Goal: Information Seeking & Learning: Find specific fact

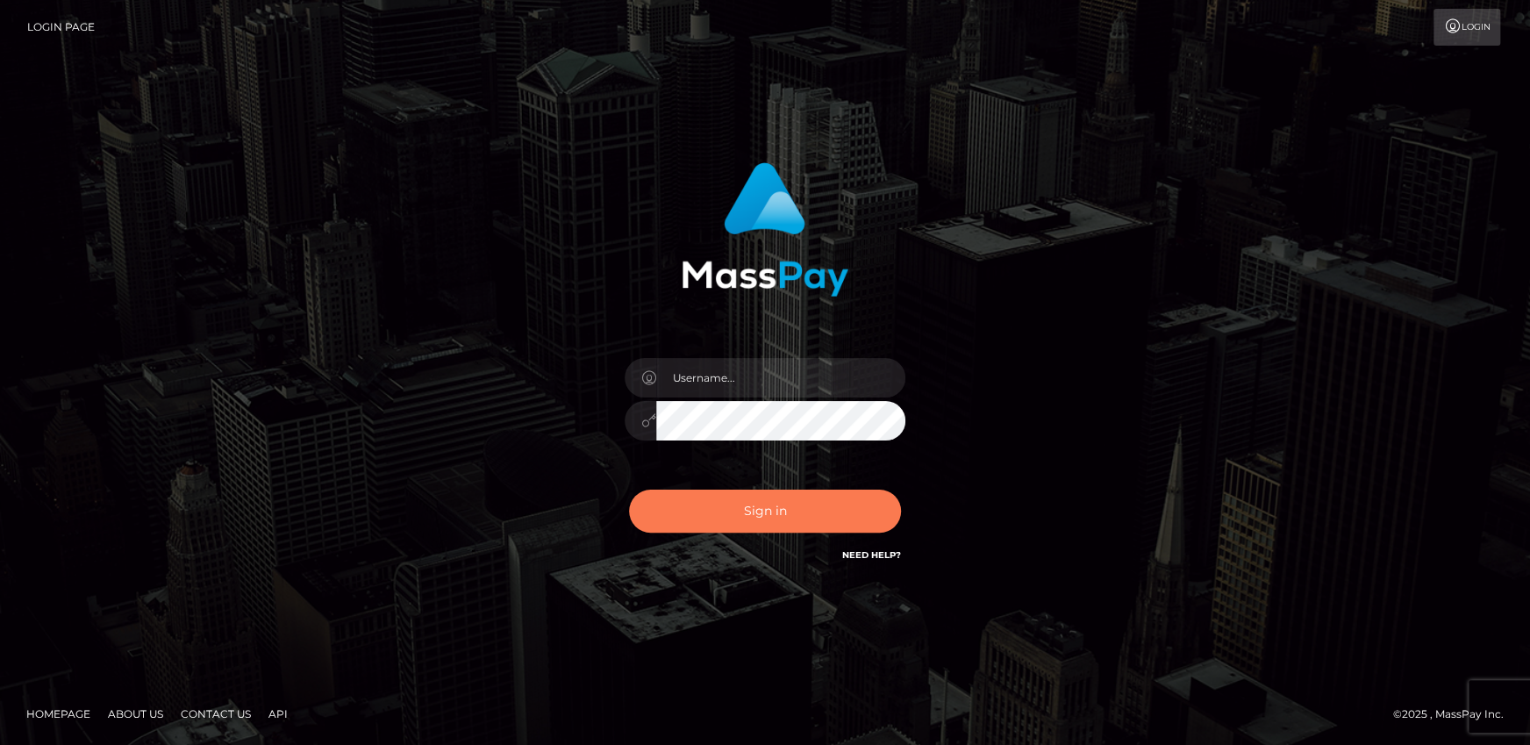
click at [751, 491] on button "Sign in" at bounding box center [765, 510] width 272 height 43
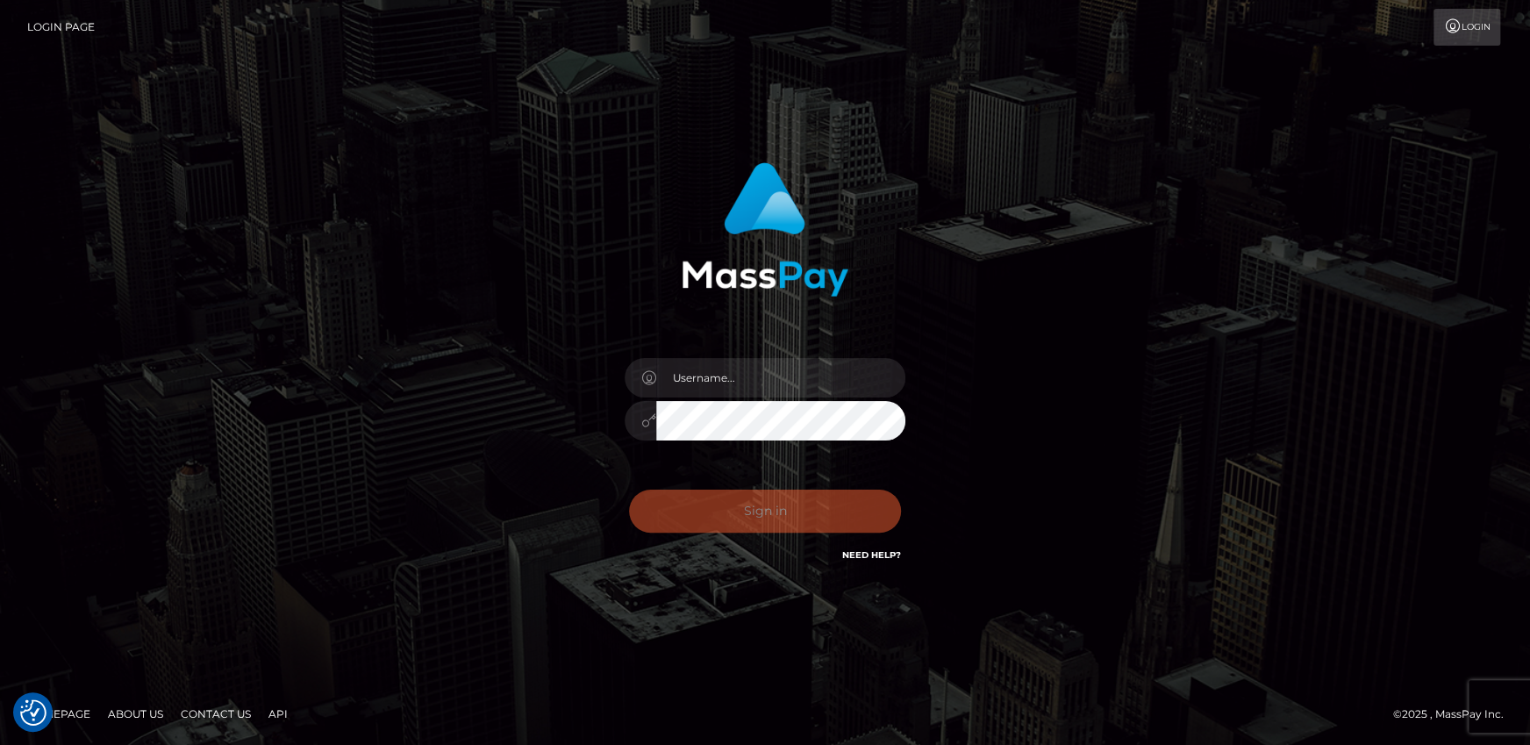
click at [752, 500] on div "Sign in Need Help?" at bounding box center [764, 518] width 307 height 78
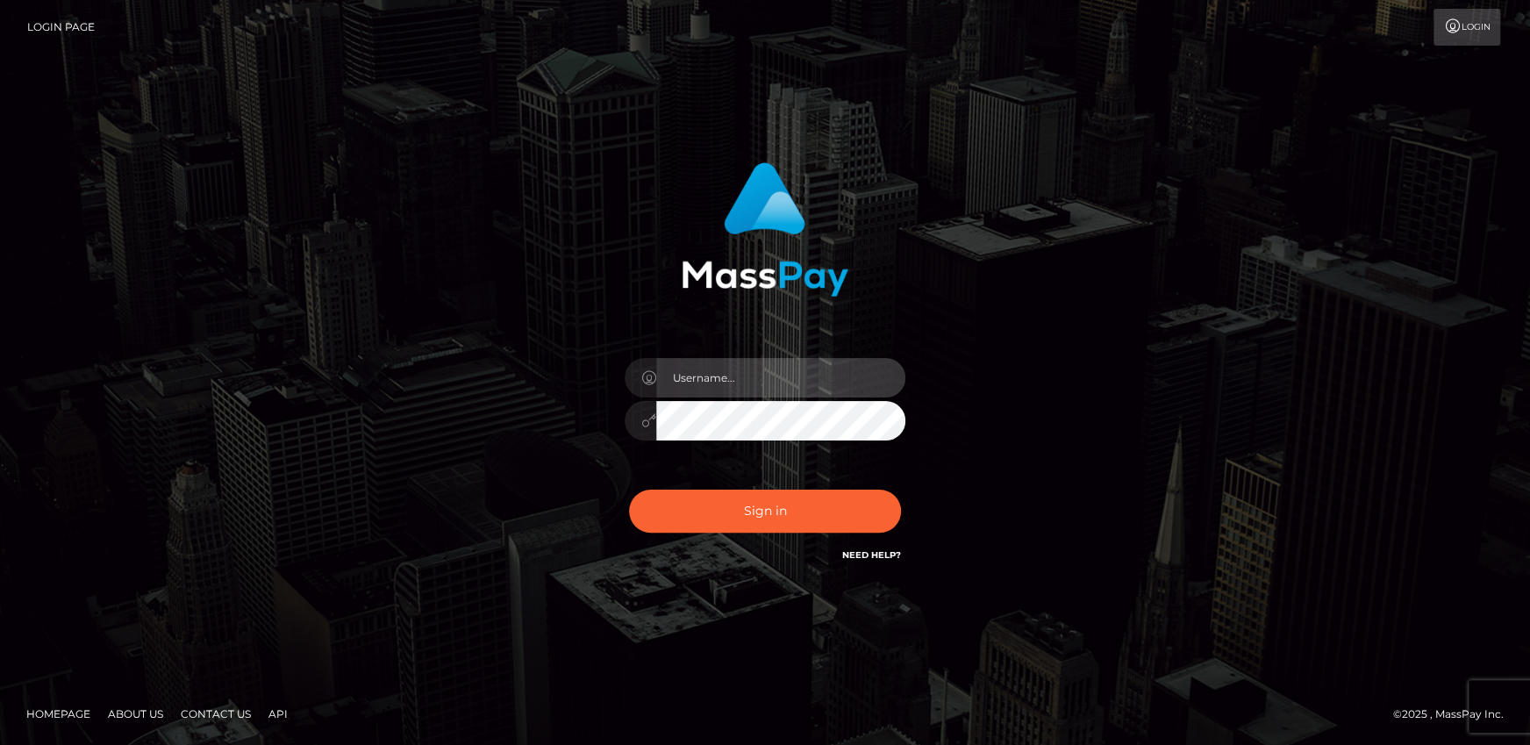
click at [714, 386] on input "text" at bounding box center [780, 377] width 249 height 39
type input "andy.wowcan"
click at [629, 489] on button "Sign in" at bounding box center [765, 510] width 272 height 43
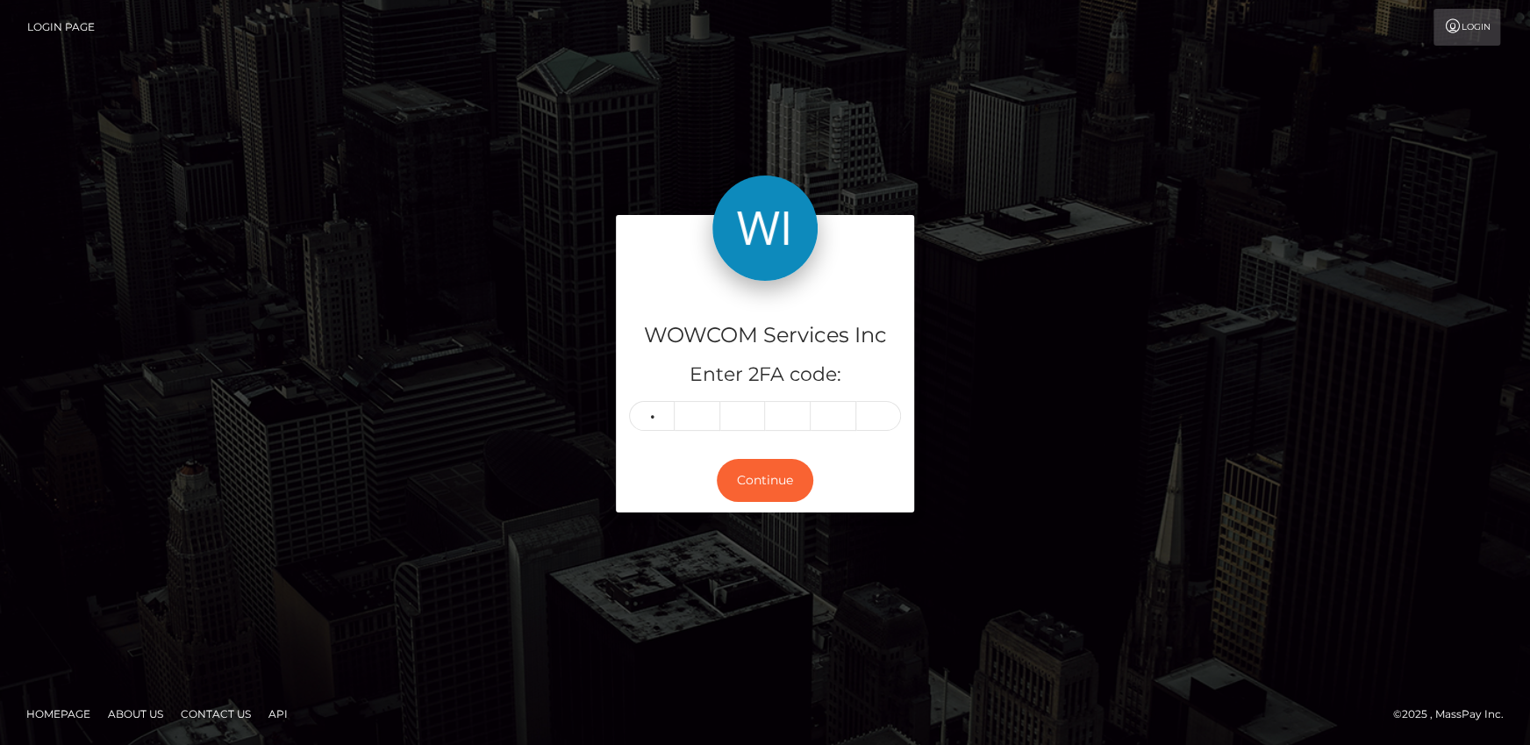
type input "3"
type input "8"
type input "9"
type input "4"
type input "7"
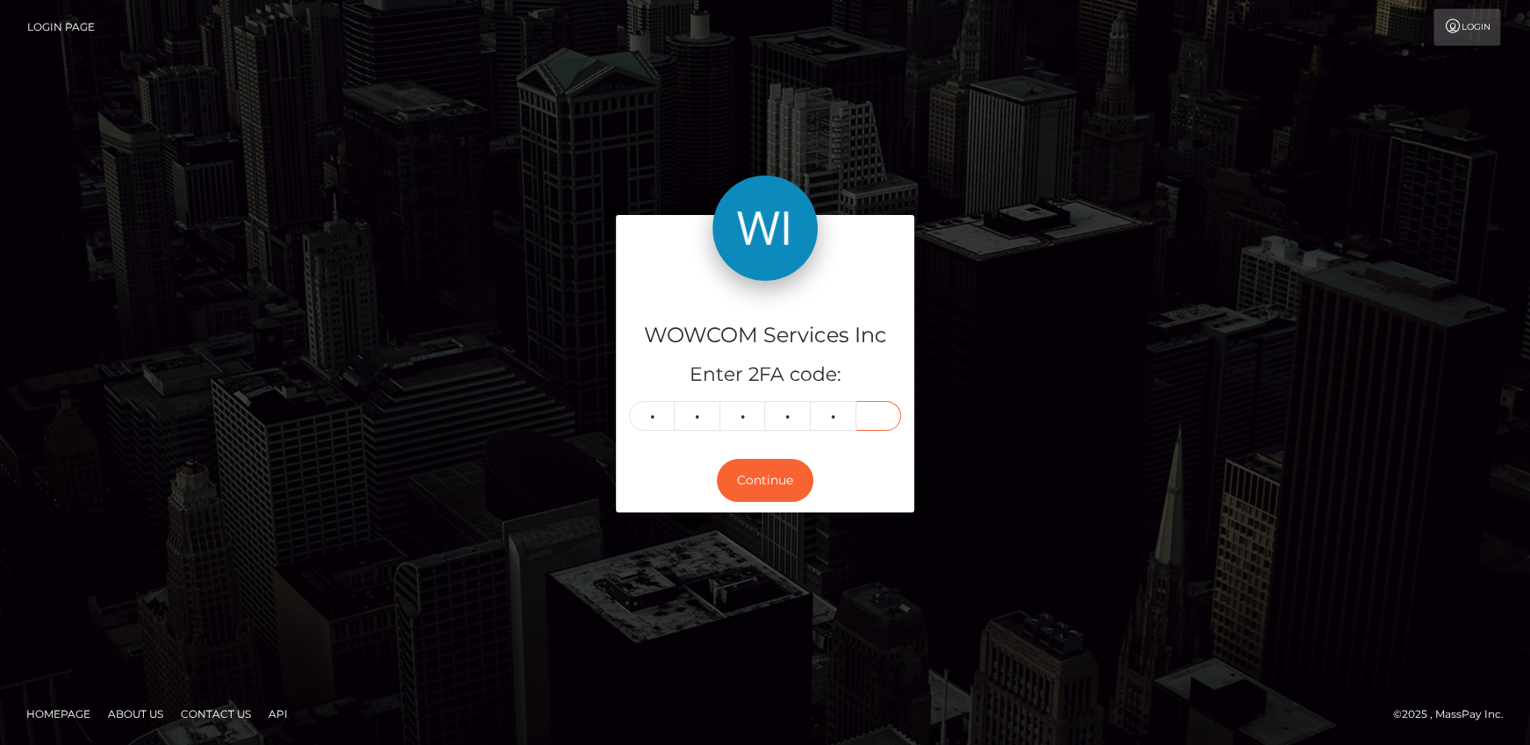
type input "8"
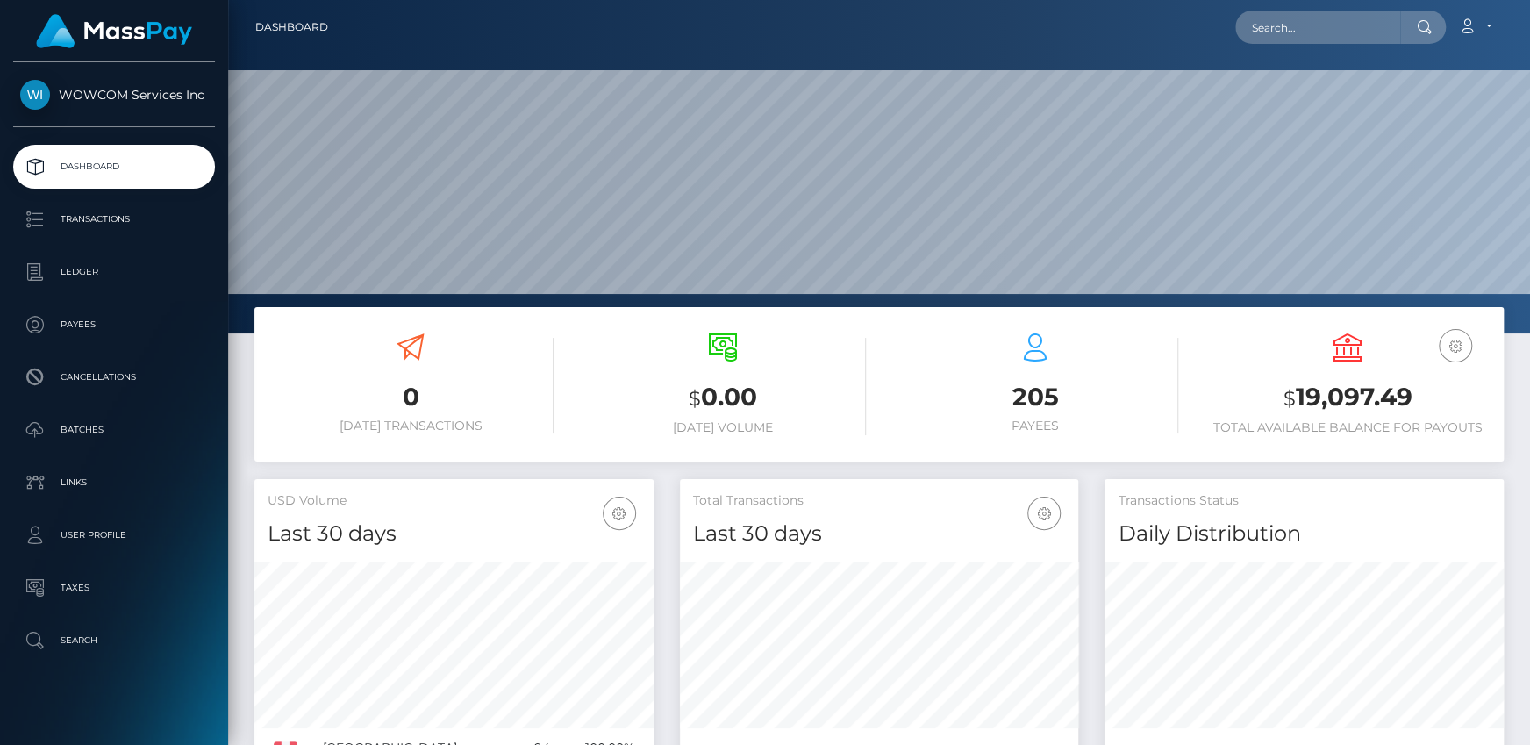
scroll to position [310, 398]
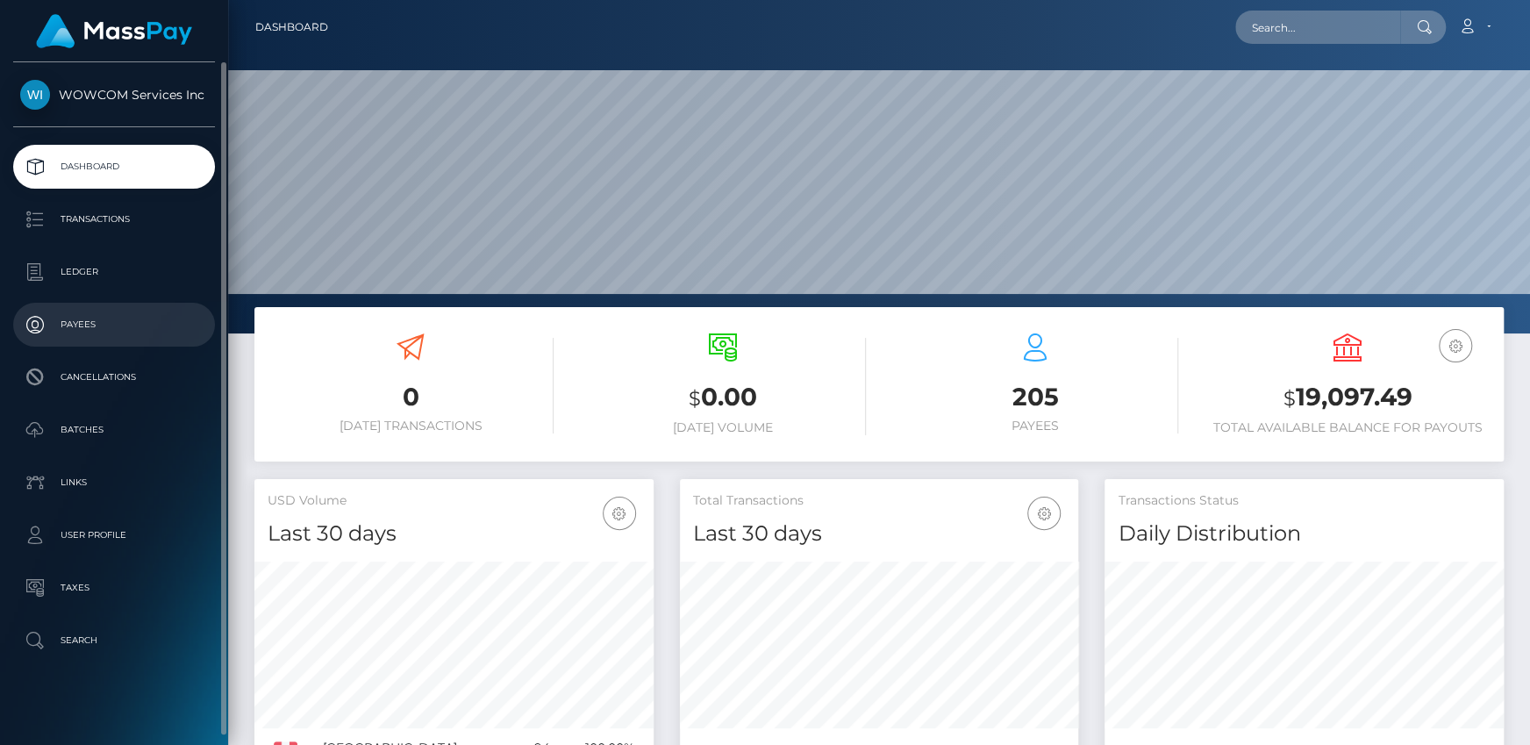
click at [151, 323] on p "Payees" at bounding box center [114, 324] width 188 height 26
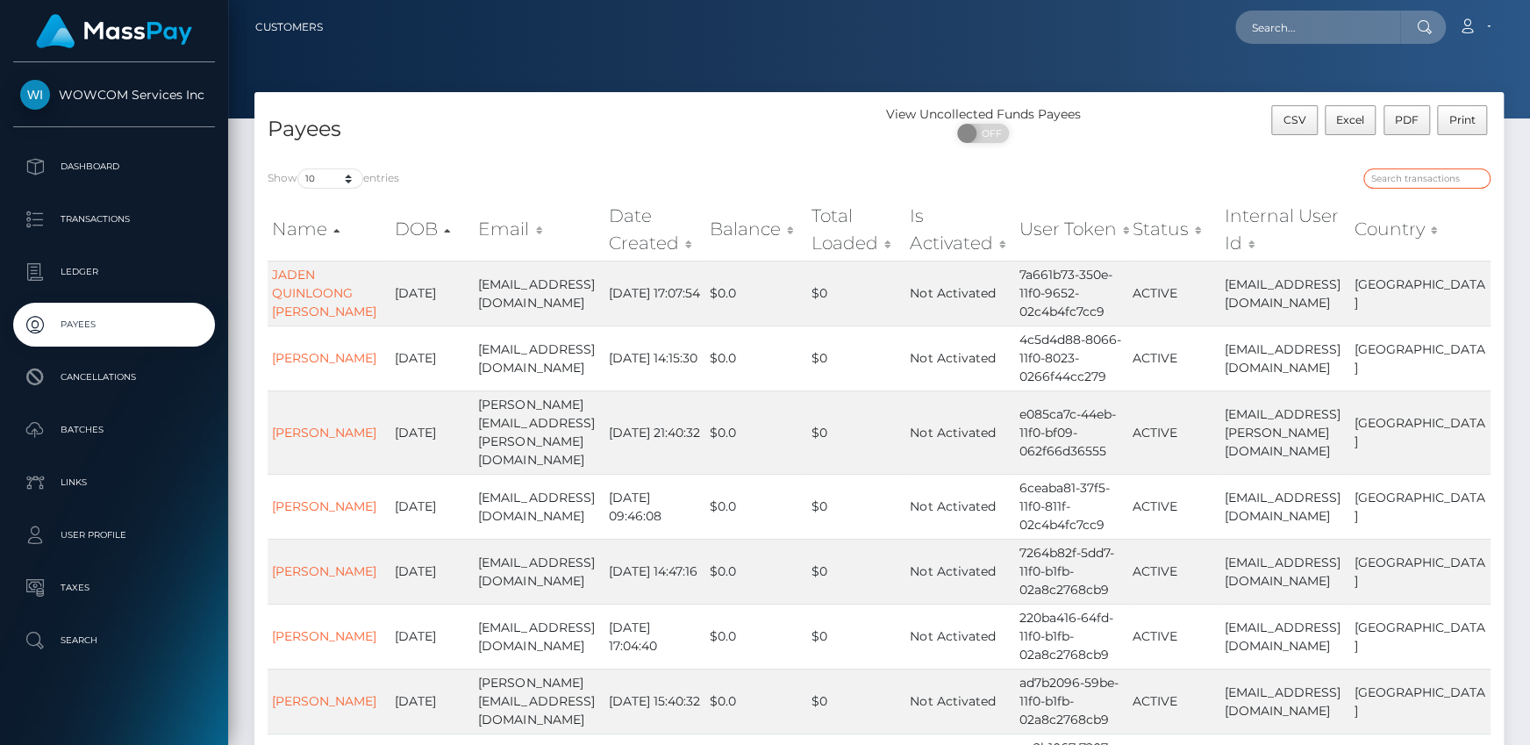
click at [1406, 184] on input "search" at bounding box center [1426, 178] width 127 height 20
paste input "10536454"
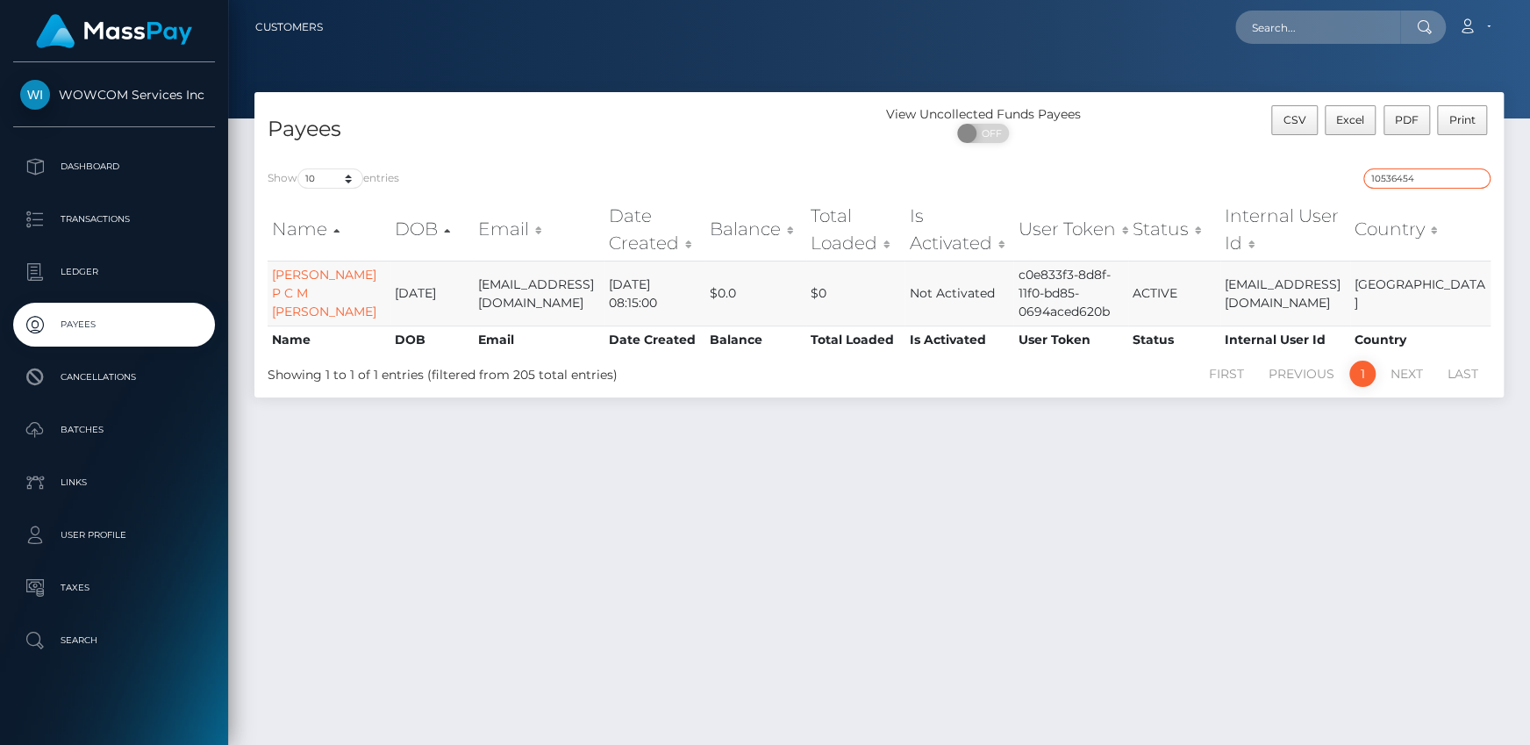
type input "10536454"
drag, startPoint x: 1028, startPoint y: 268, endPoint x: 1123, endPoint y: 309, distance: 103.0
click at [1123, 309] on td "c0e833f3-8d8f-11f0-bd85-0694aced620b" at bounding box center [1070, 292] width 114 height 65
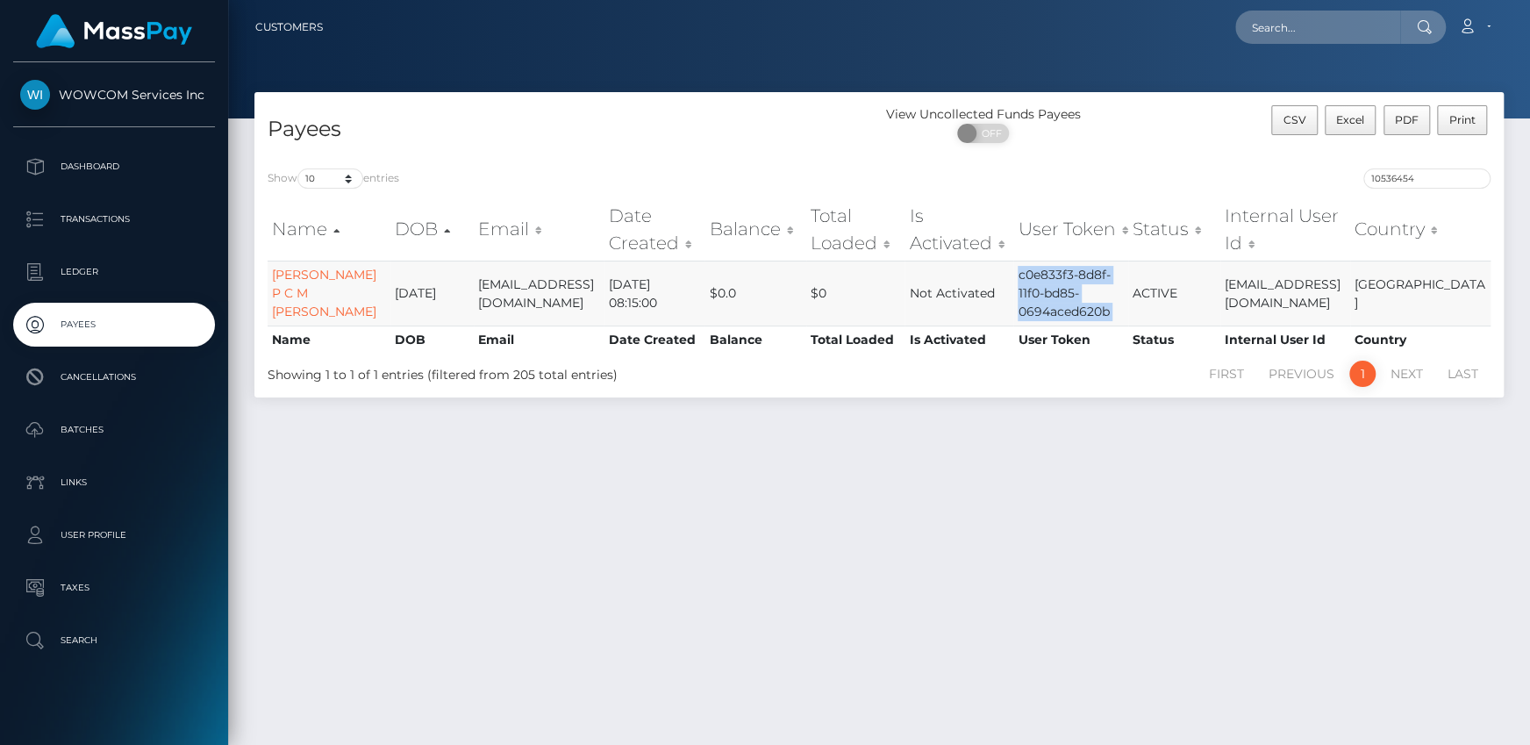
click at [1123, 309] on td "c0e833f3-8d8f-11f0-bd85-0694aced620b" at bounding box center [1070, 292] width 114 height 65
click at [1088, 377] on ul "First Previous 1 Next Last" at bounding box center [1139, 373] width 703 height 26
drag, startPoint x: 1245, startPoint y: 272, endPoint x: 1315, endPoint y: 303, distance: 76.1
click at [1315, 303] on tr "NICOLE P C M LAPOINTE 1974-10-27 enlap@proton.me 2025-09-09 08:15:00 $0.0 $0 No…" at bounding box center [879, 292] width 1223 height 65
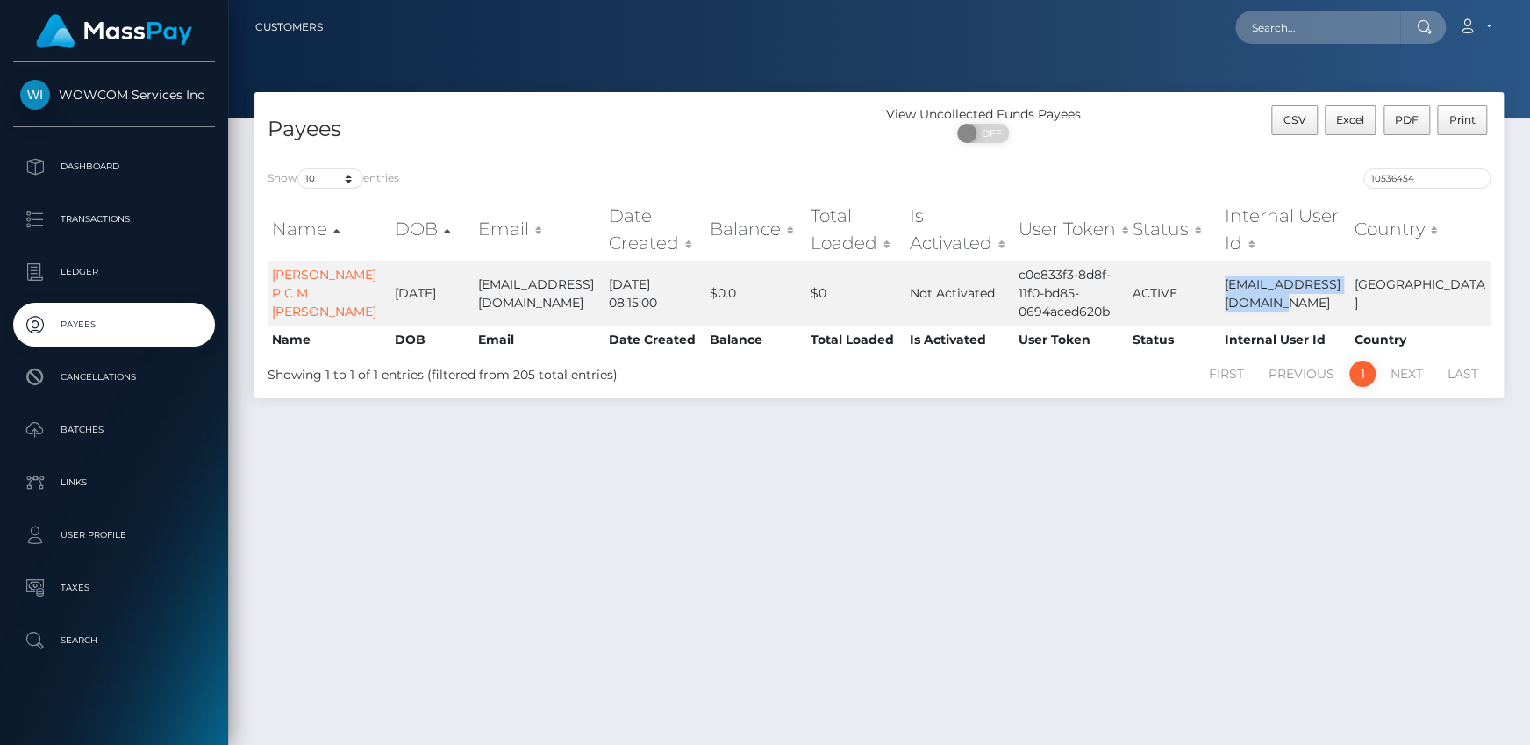
copy tr "10536454enlap@proton.me"
click at [1294, 311] on td "10536454enlap@proton.me" at bounding box center [1285, 292] width 130 height 65
drag, startPoint x: 1302, startPoint y: 306, endPoint x: 1247, endPoint y: 276, distance: 62.8
click at [1247, 276] on td "10536454enlap@proton.me" at bounding box center [1285, 292] width 130 height 65
copy td "10536454enlap@proton.me"
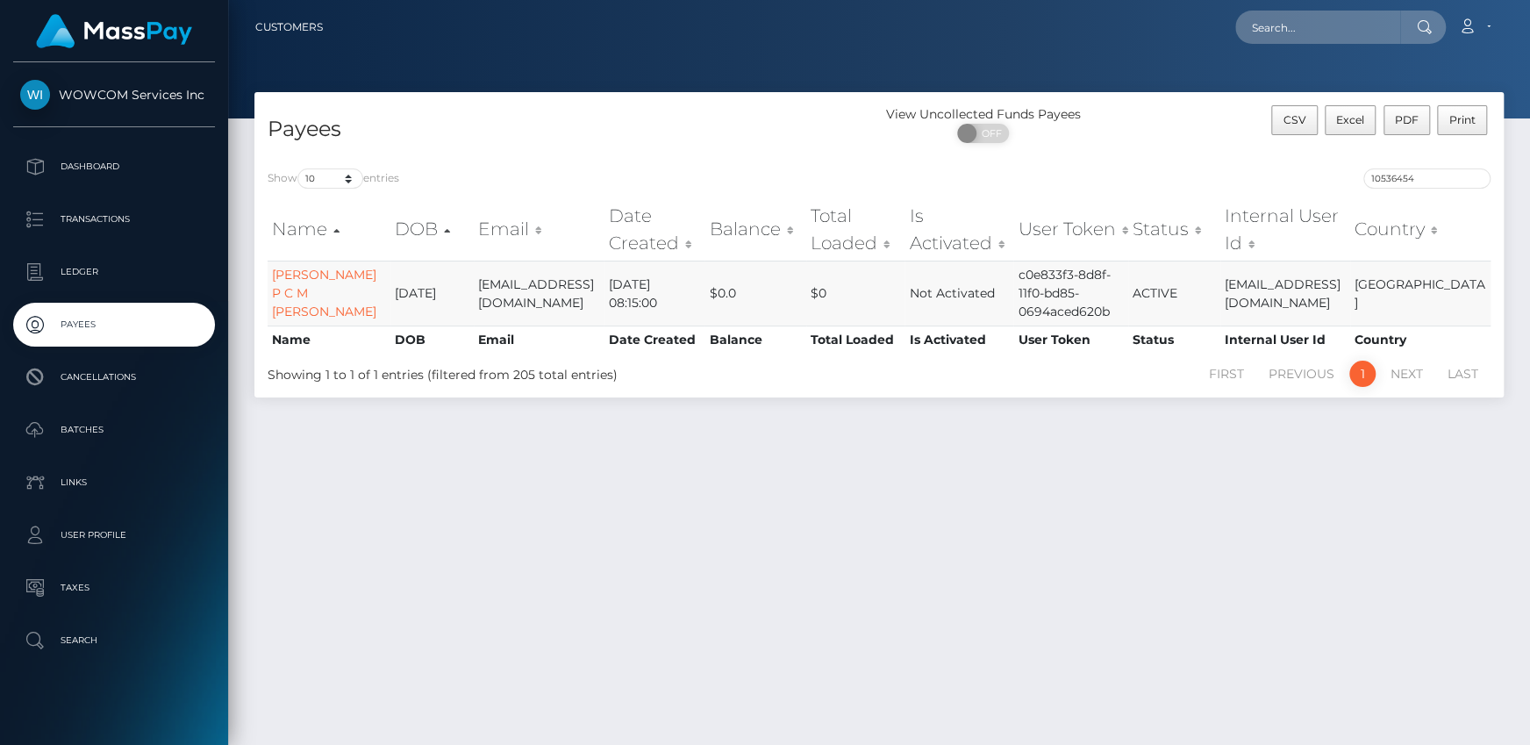
click at [1118, 289] on td "c0e833f3-8d8f-11f0-bd85-0694aced620b" at bounding box center [1070, 292] width 114 height 65
click at [325, 289] on link "NICOLE P C M LAPOINTE" at bounding box center [324, 293] width 104 height 53
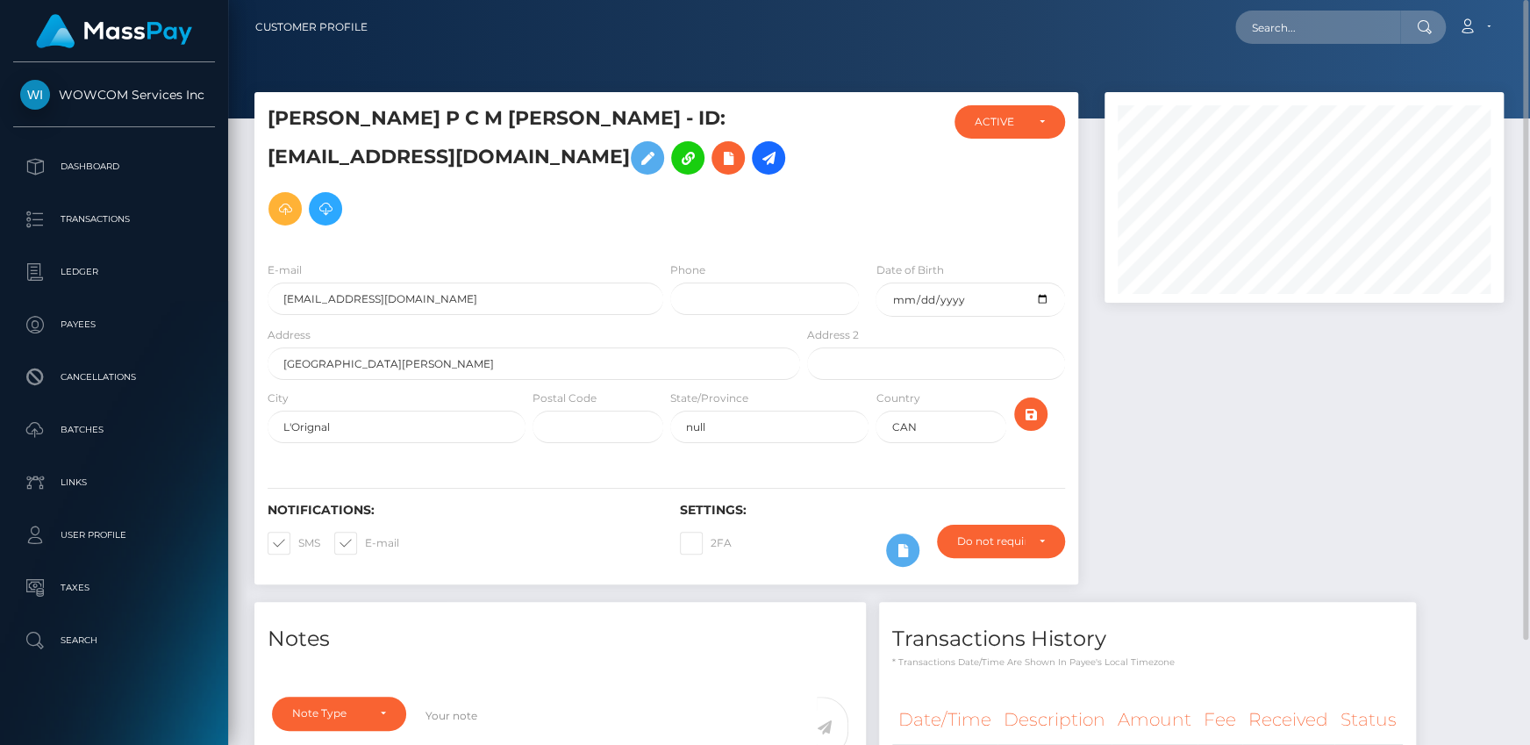
scroll to position [125, 0]
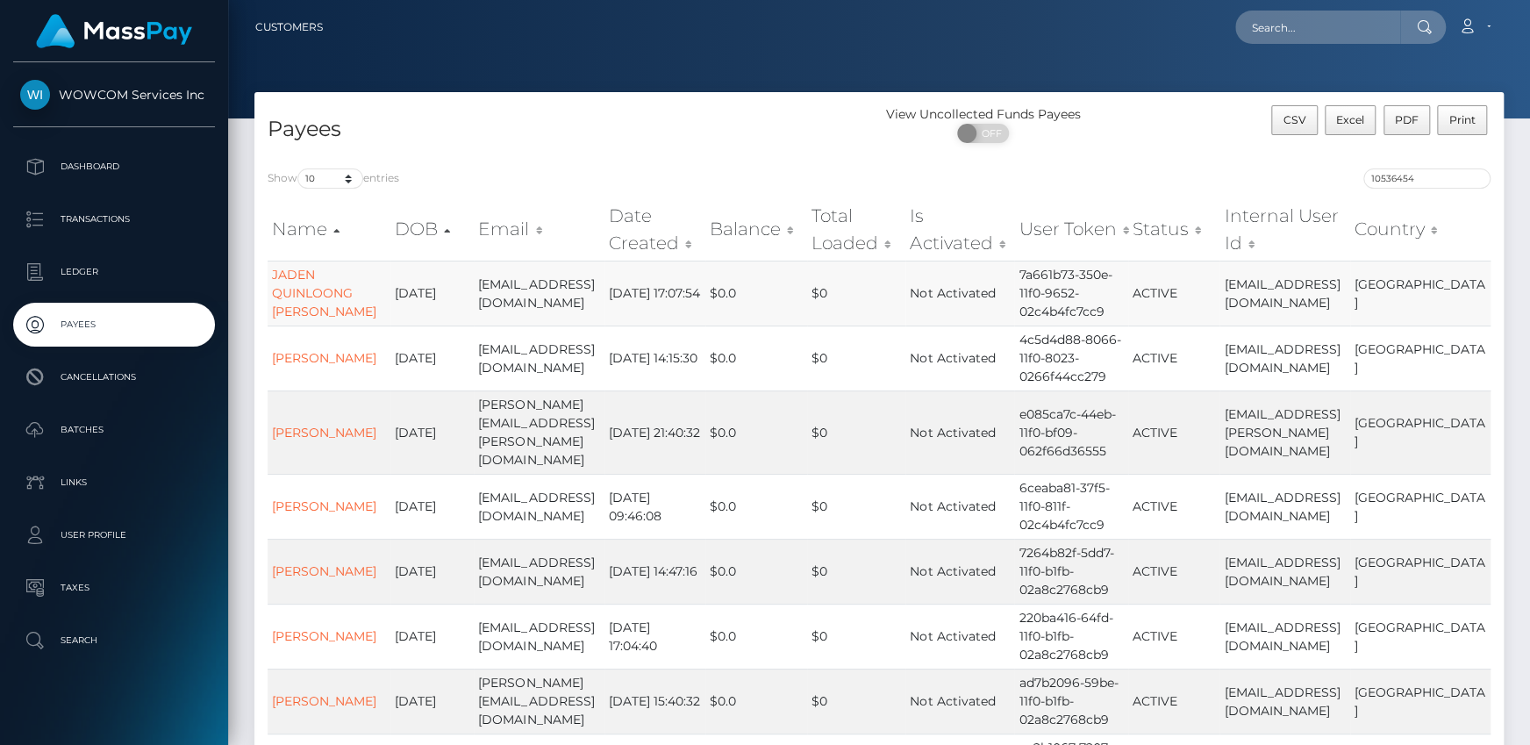
click at [1282, 279] on td "[EMAIL_ADDRESS][DOMAIN_NAME]" at bounding box center [1284, 292] width 130 height 65
click at [1325, 337] on td "[EMAIL_ADDRESS][DOMAIN_NAME]" at bounding box center [1284, 357] width 130 height 65
click at [1289, 32] on input "text" at bounding box center [1317, 27] width 165 height 33
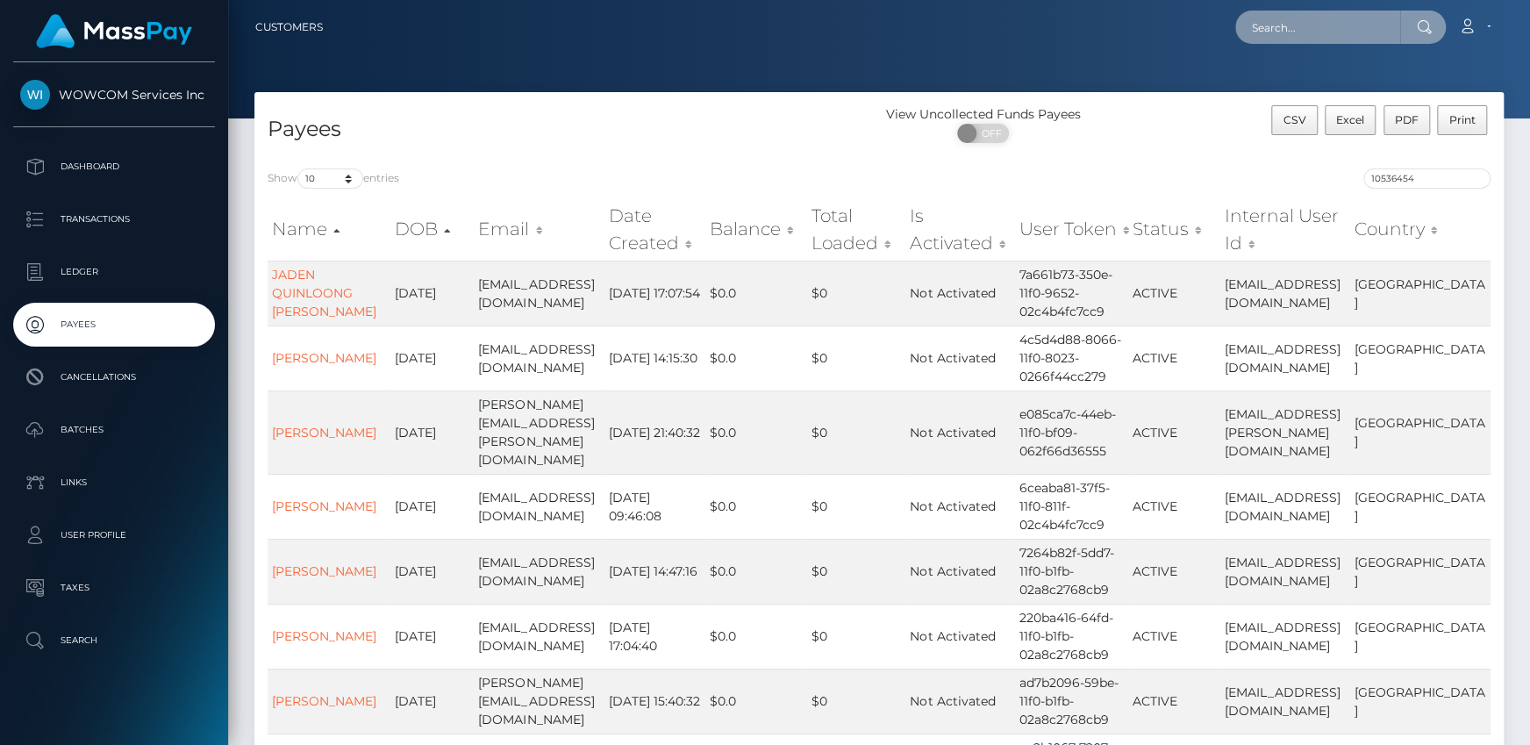
paste input "7925658"
type input "7925658"
drag, startPoint x: 1296, startPoint y: 27, endPoint x: 1245, endPoint y: 32, distance: 52.0
click at [1245, 32] on input "7925658" at bounding box center [1317, 27] width 165 height 33
click at [1424, 175] on input "10536454" at bounding box center [1426, 178] width 127 height 20
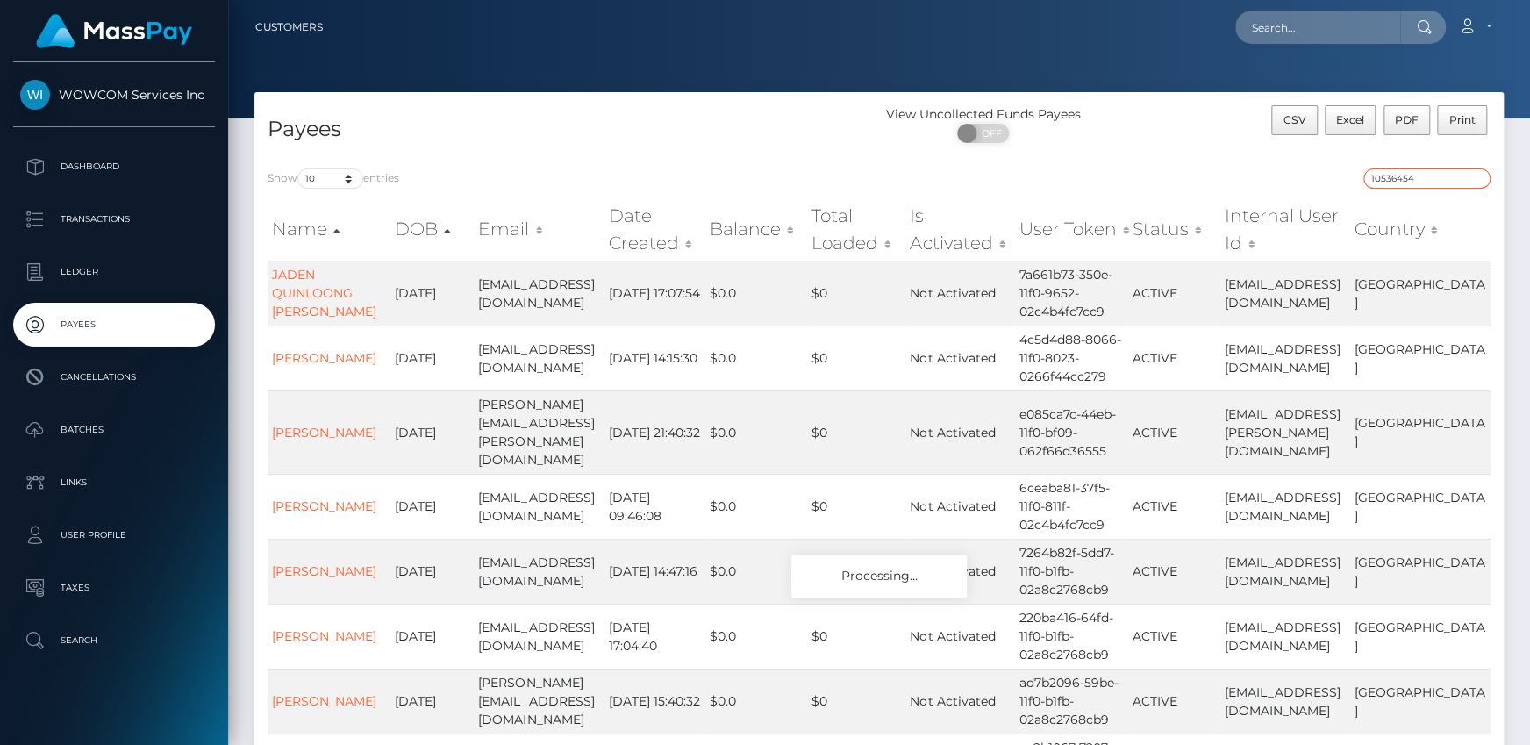
click at [1424, 175] on input "10536454" at bounding box center [1426, 178] width 127 height 20
paste input "7925658"
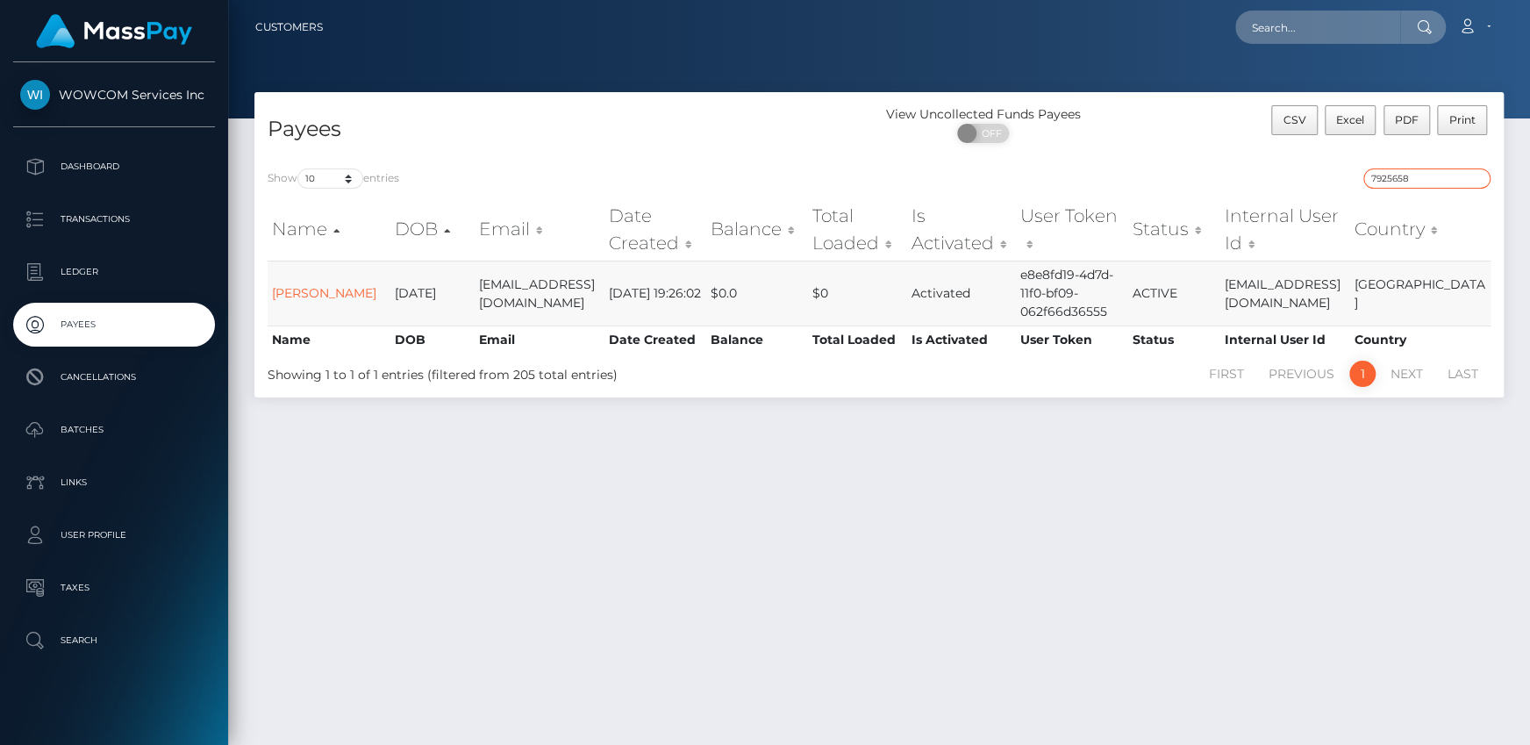
type input "7925658"
drag, startPoint x: 1245, startPoint y: 274, endPoint x: 1315, endPoint y: 307, distance: 76.9
click at [1315, 307] on td "7925658technology.journalist@gmail.com" at bounding box center [1284, 292] width 131 height 65
copy td "7925658technology.journalist@gmail.com"
click at [1276, 32] on input "text" at bounding box center [1317, 27] width 165 height 33
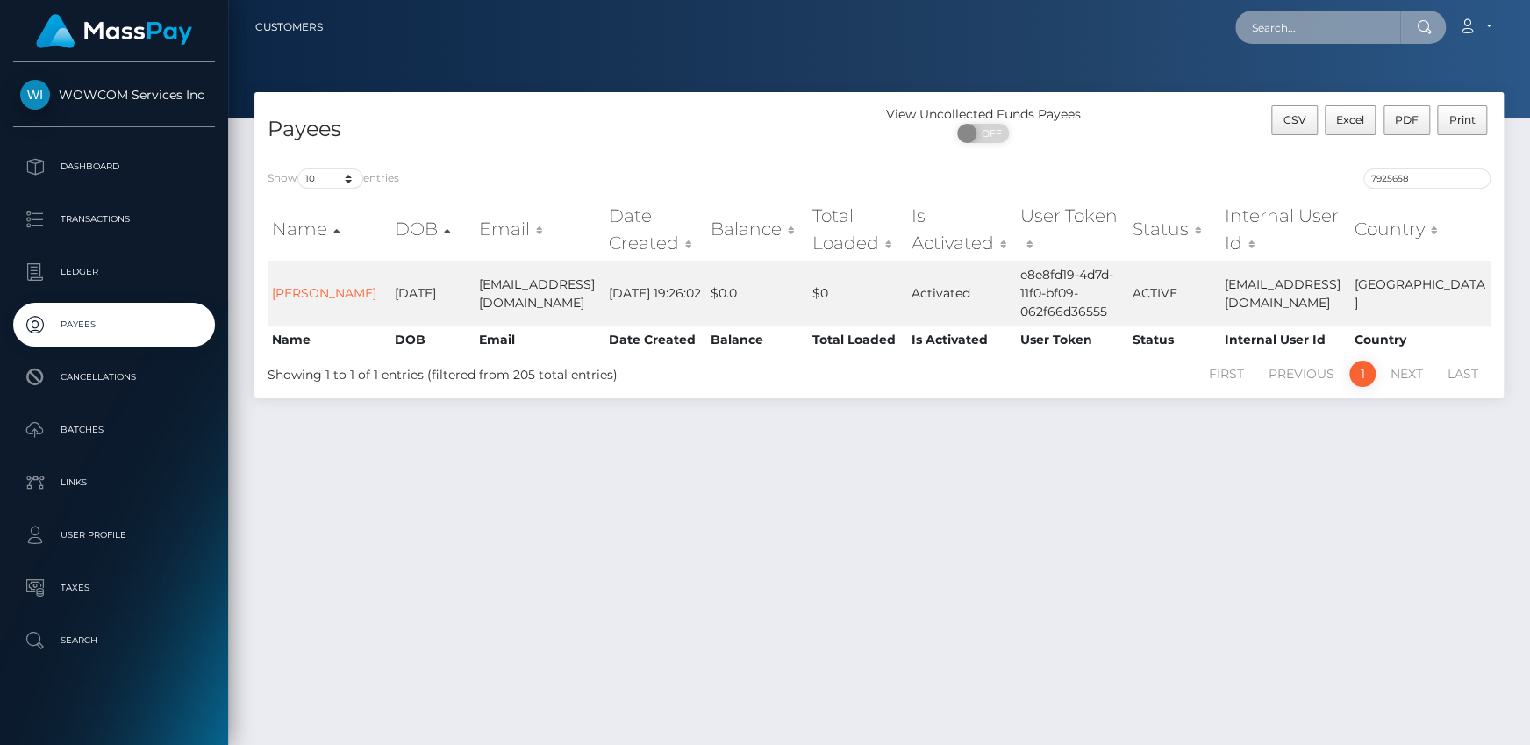
paste input "6769918"
type input "6769918"
drag, startPoint x: 1302, startPoint y: 33, endPoint x: 1151, endPoint y: 22, distance: 152.2
click at [1151, 22] on div "6769918 Loading... Loading... Account Edit Profile Logout" at bounding box center [920, 27] width 1166 height 37
click at [1423, 171] on input "7925658" at bounding box center [1426, 178] width 127 height 20
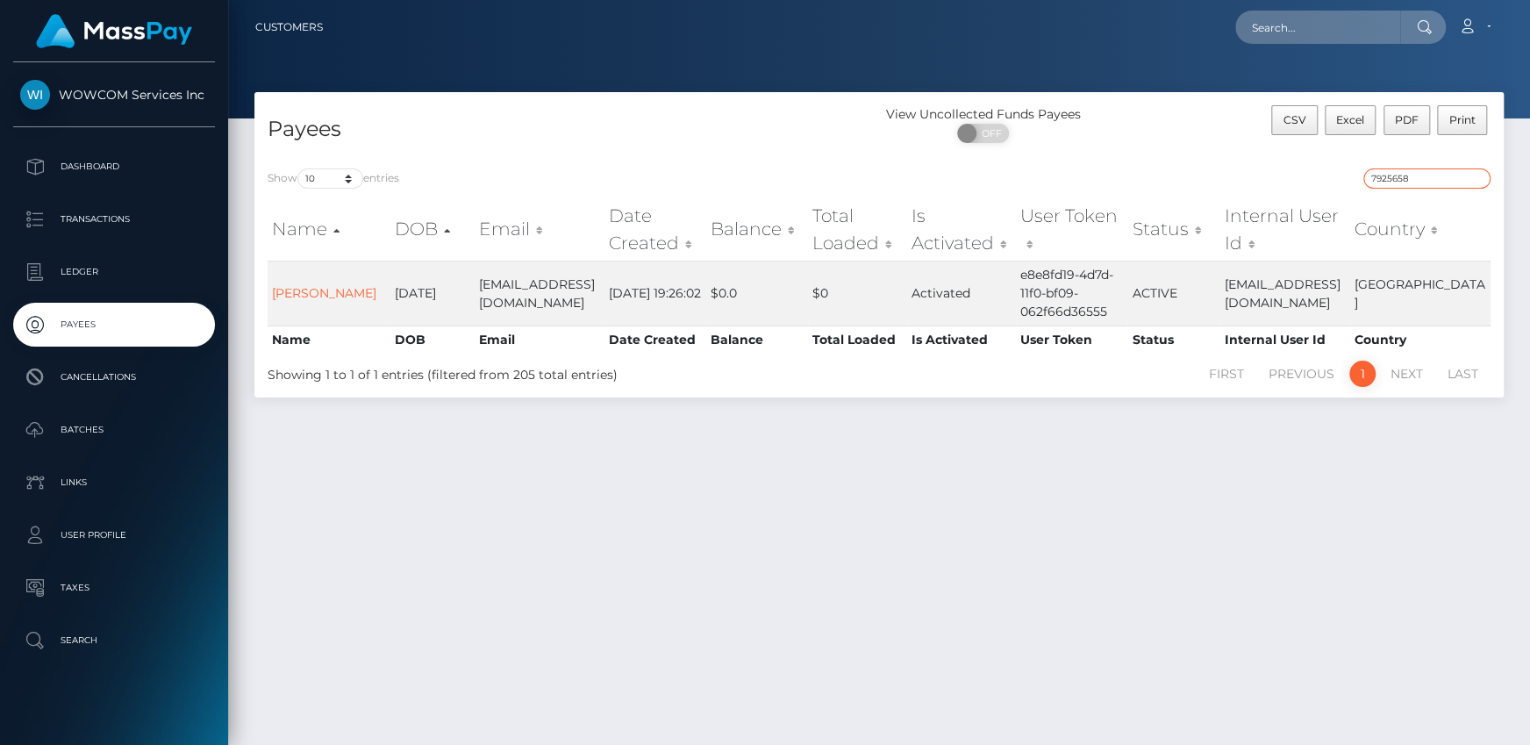
click at [1422, 171] on input "7925658" at bounding box center [1426, 178] width 127 height 20
paste input "676991"
drag, startPoint x: 1250, startPoint y: 276, endPoint x: 1349, endPoint y: 298, distance: 101.5
click at [1349, 298] on td "6769918lmorley3730@gmail.com" at bounding box center [1285, 292] width 130 height 65
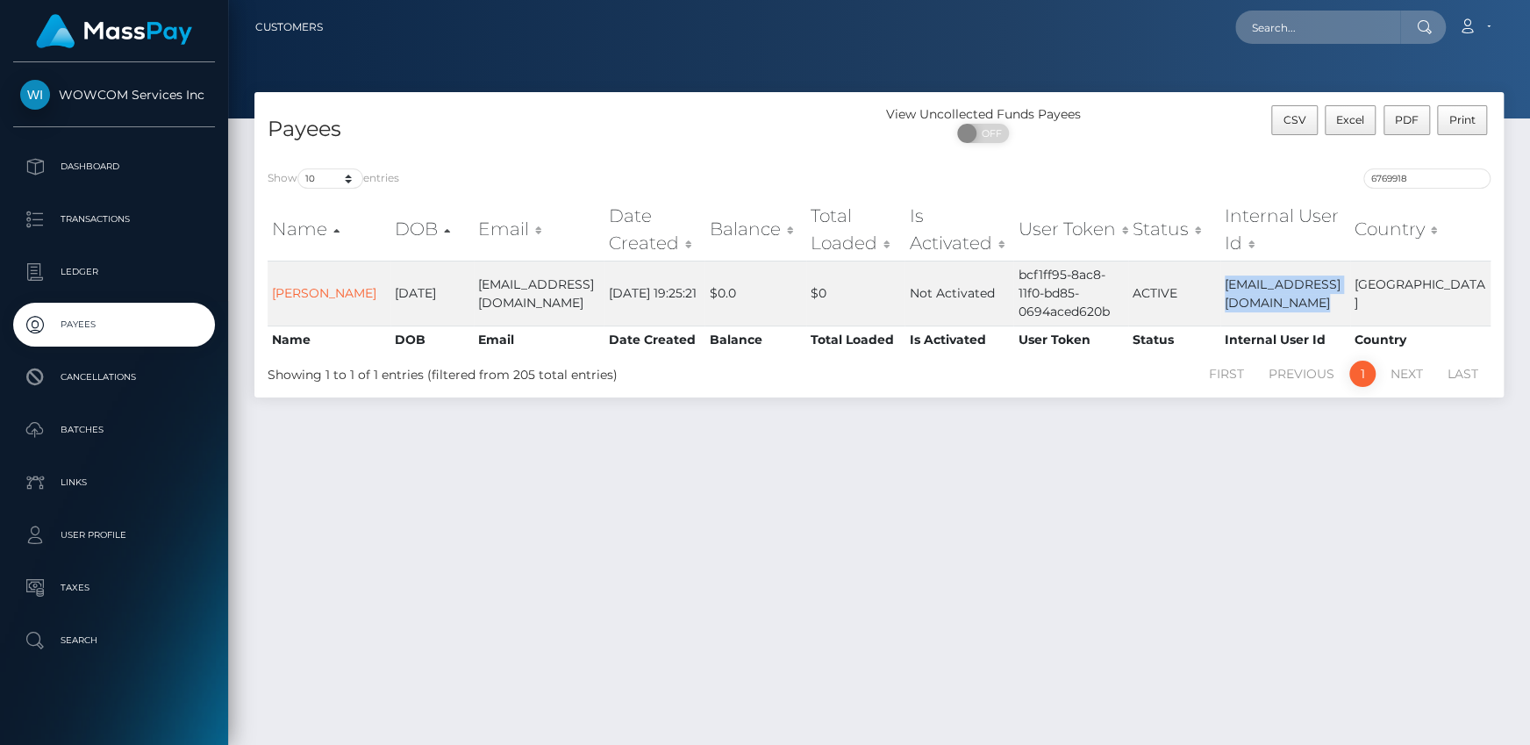
copy td "6769918lmorley3730@gmail.com"
click at [1191, 560] on div "Payees View Uncollected Funds Payees ON OFF CSV Excel PDF Print Show 10 25 50 1…" at bounding box center [879, 410] width 1302 height 637
click at [1414, 169] on input "6769918" at bounding box center [1426, 178] width 127 height 20
paste input "10224496"
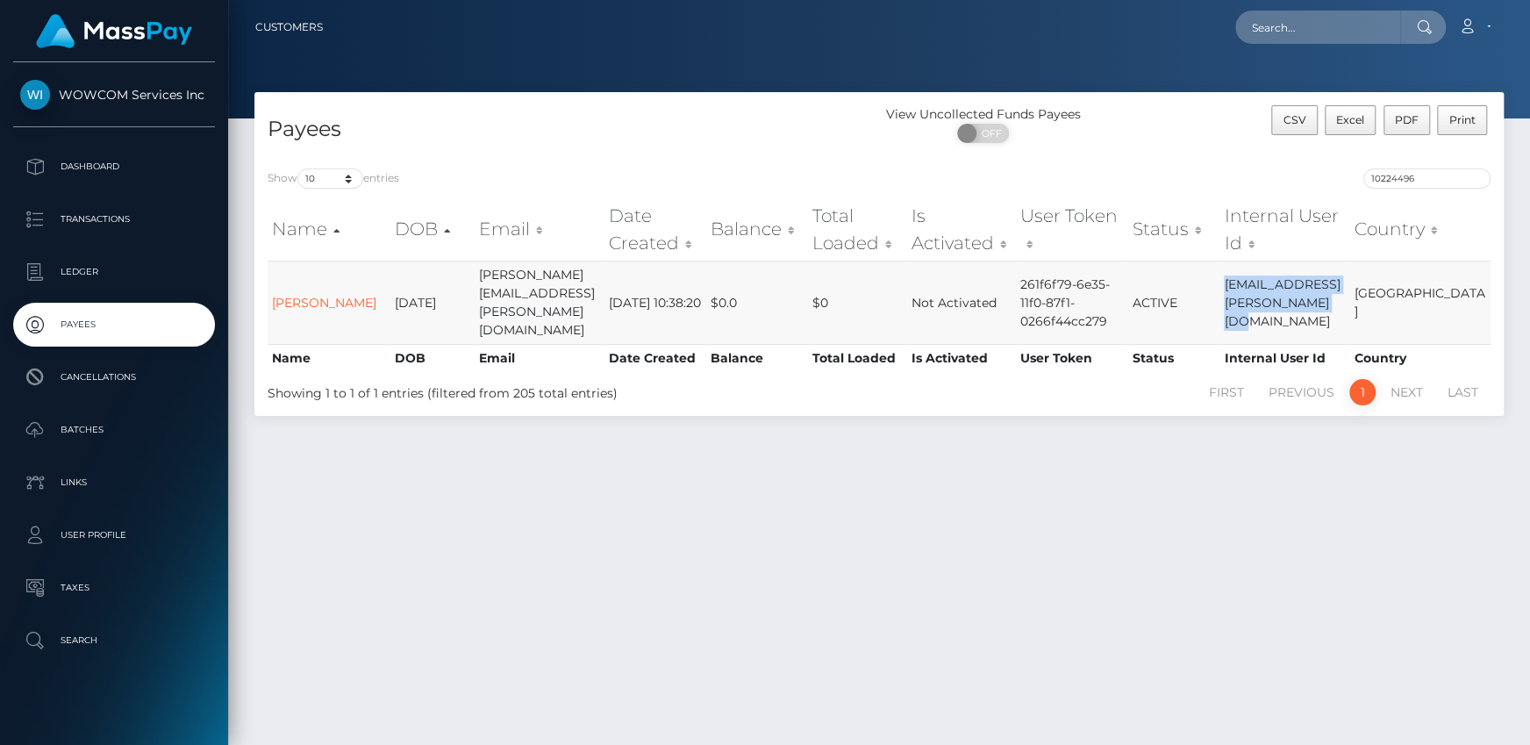
drag, startPoint x: 1247, startPoint y: 281, endPoint x: 1339, endPoint y: 298, distance: 93.8
click at [1339, 298] on td "10224496danny.z.chiem@gmail.com" at bounding box center [1284, 301] width 131 height 83
copy td "10224496danny.z.chiem@gmail.com"
click at [1295, 34] on input "text" at bounding box center [1317, 27] width 165 height 33
click at [1414, 175] on input "10224496" at bounding box center [1426, 178] width 127 height 20
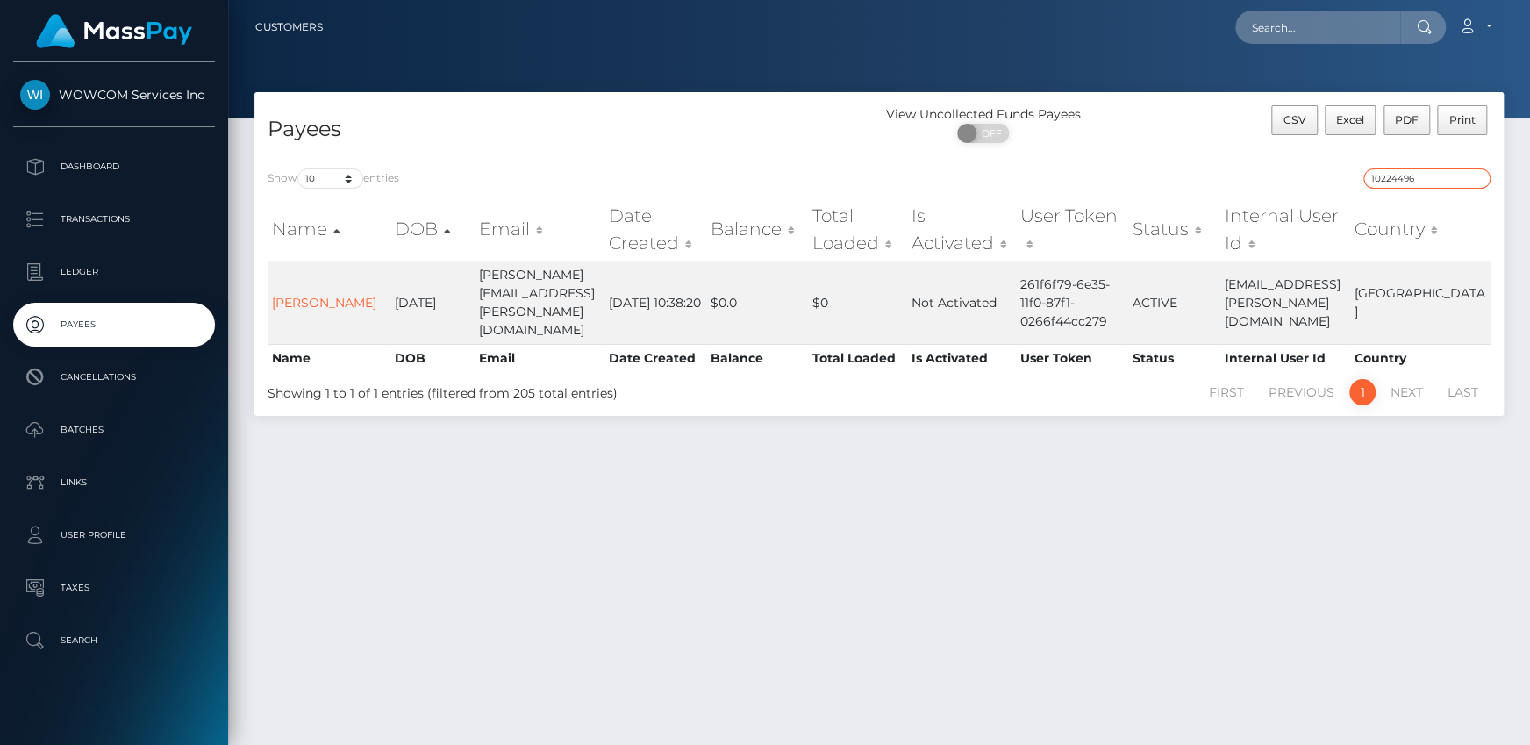
paste input "7896774"
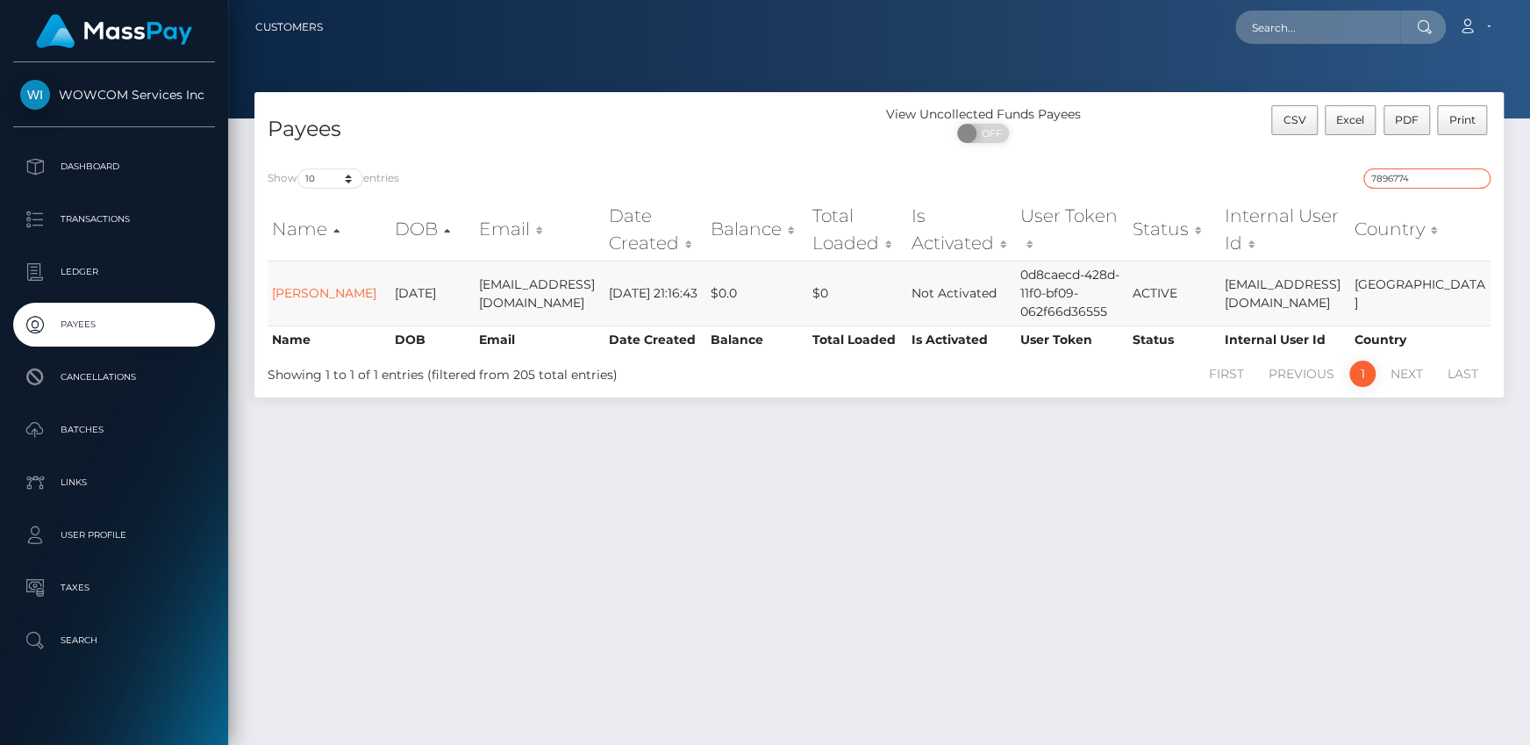
type input "7896774"
drag, startPoint x: 1253, startPoint y: 288, endPoint x: 1364, endPoint y: 296, distance: 110.8
click at [1350, 296] on td "7896774abelal2005@hotmail.com" at bounding box center [1284, 292] width 131 height 65
copy td "7896774abelal2005@hotmail.com"
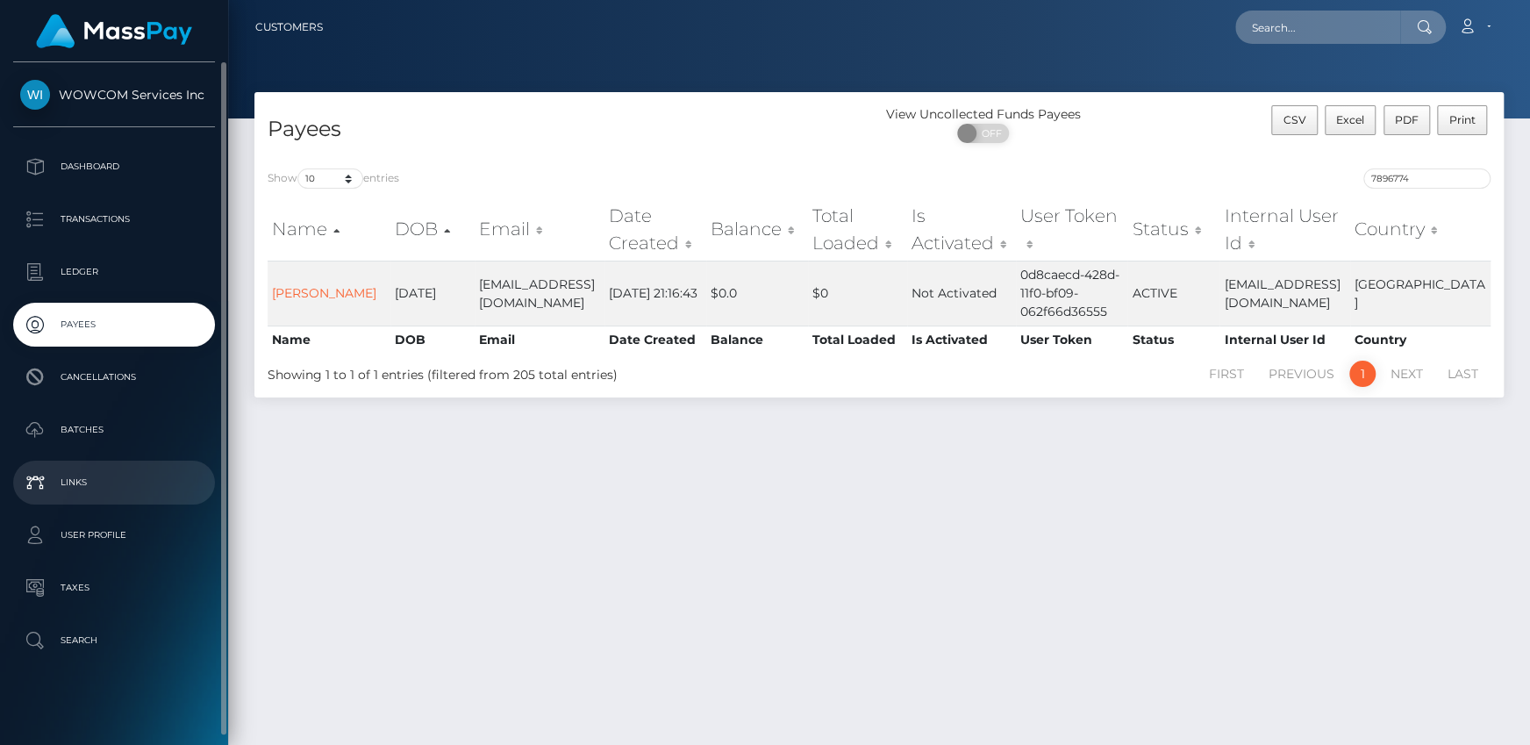
click at [114, 484] on p "Links" at bounding box center [114, 482] width 188 height 26
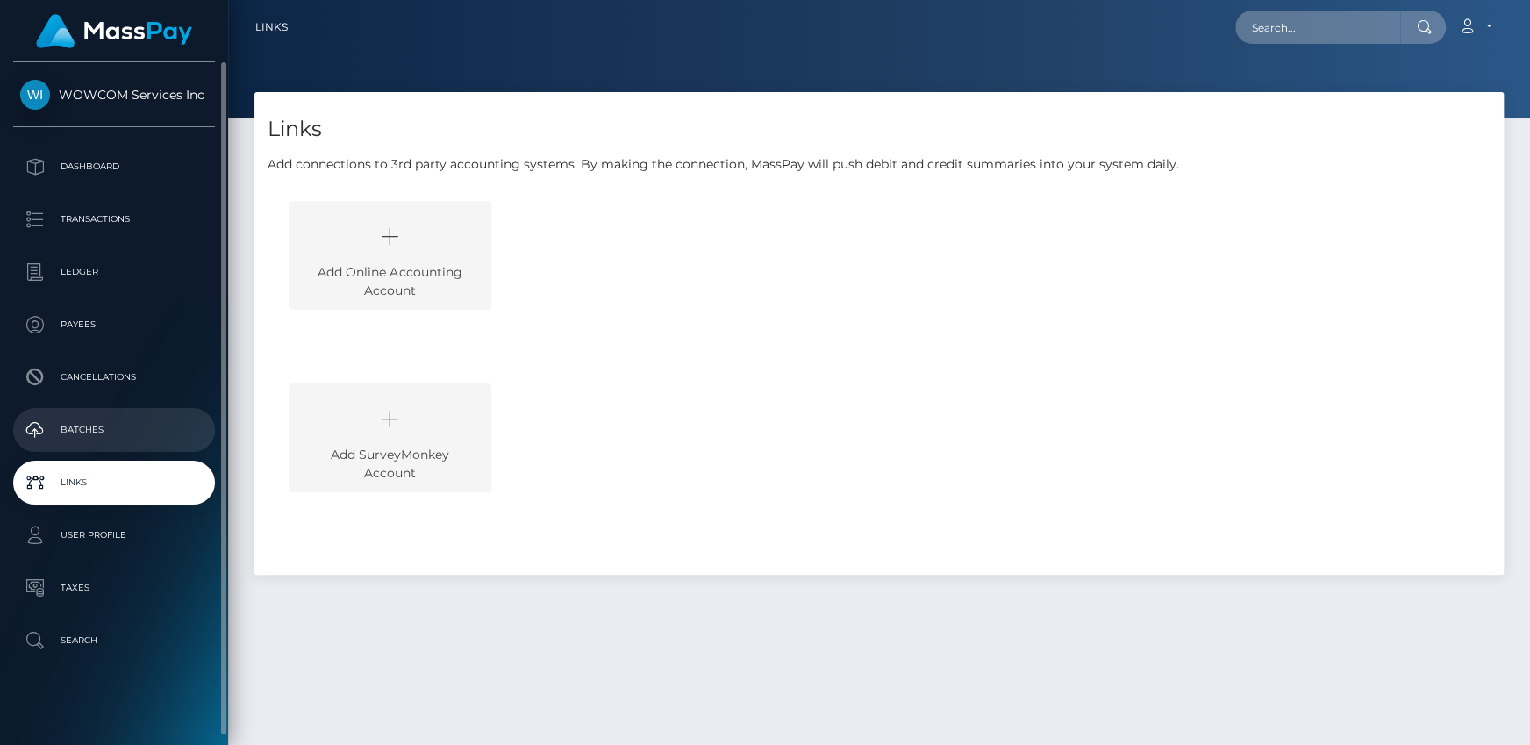
click at [100, 436] on p "Batches" at bounding box center [114, 430] width 188 height 26
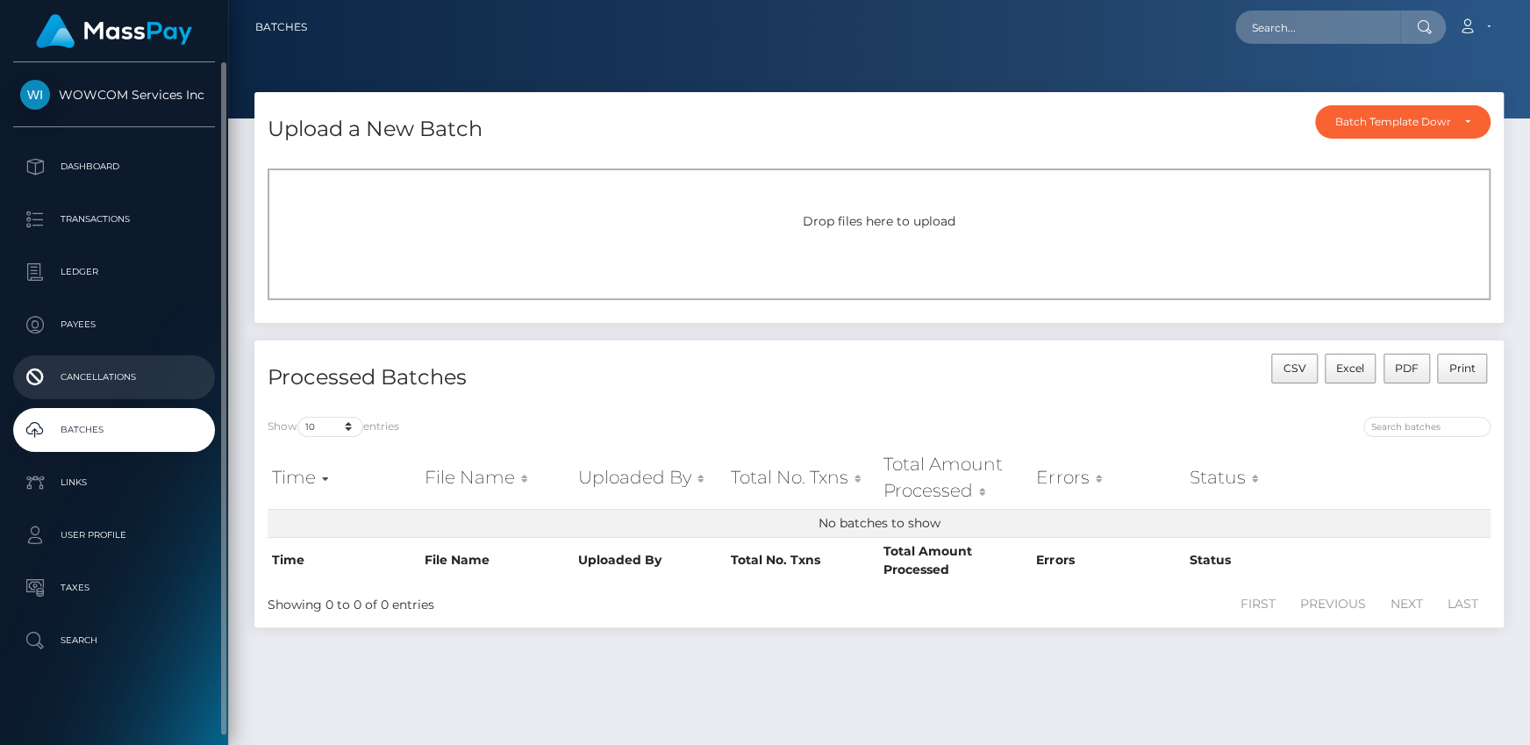
click at [96, 373] on p "Cancellations" at bounding box center [114, 377] width 188 height 26
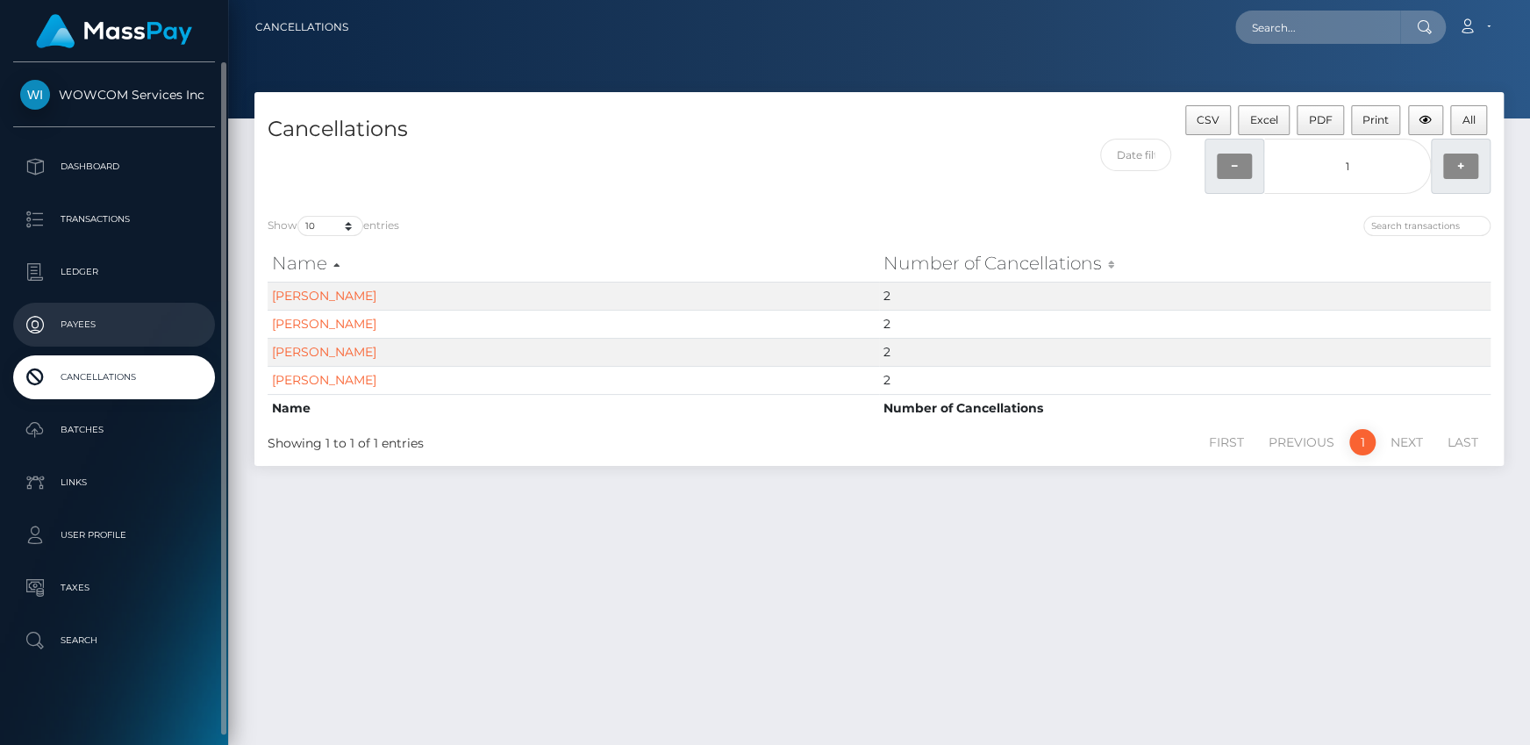
click at [90, 322] on p "Payees" at bounding box center [114, 324] width 188 height 26
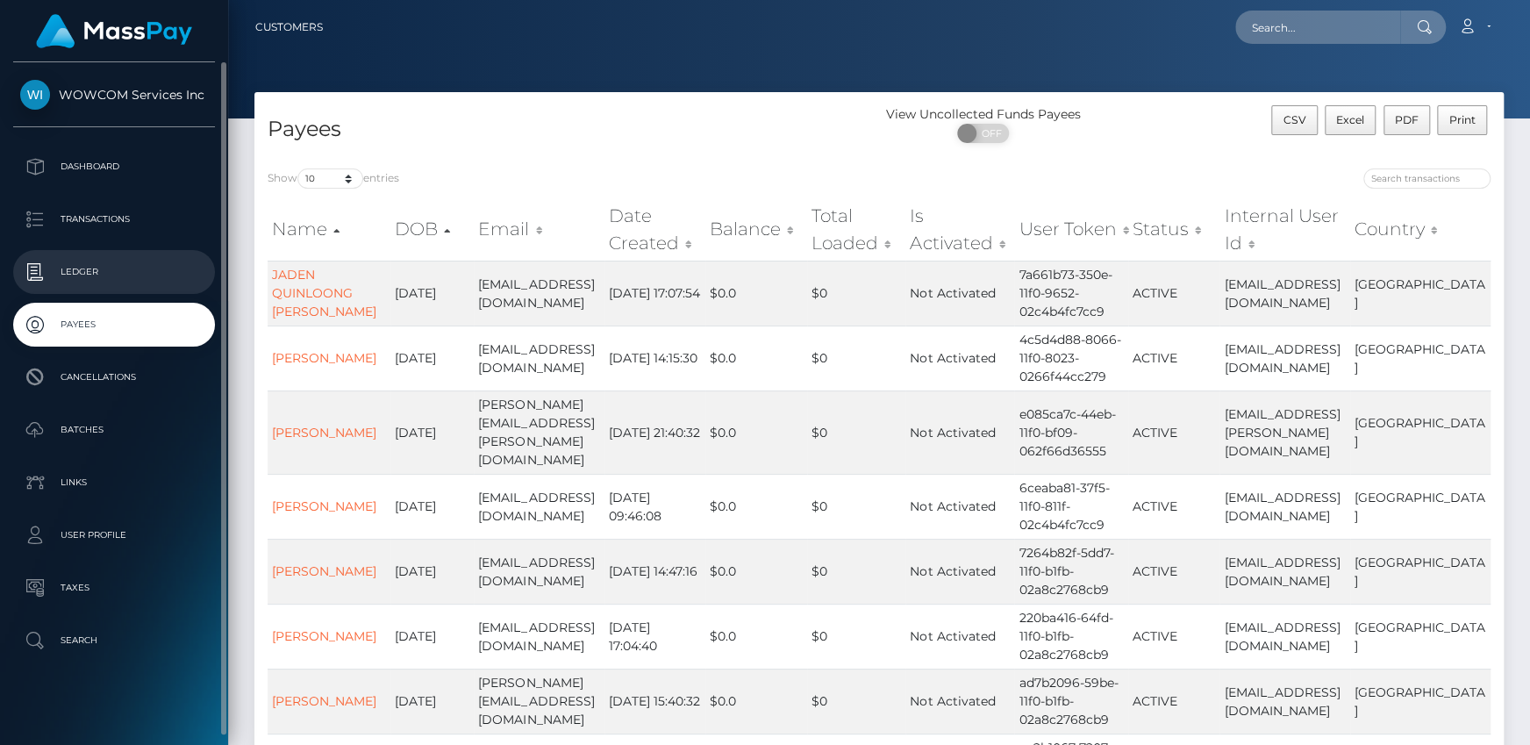
click at [96, 281] on p "Ledger" at bounding box center [114, 272] width 188 height 26
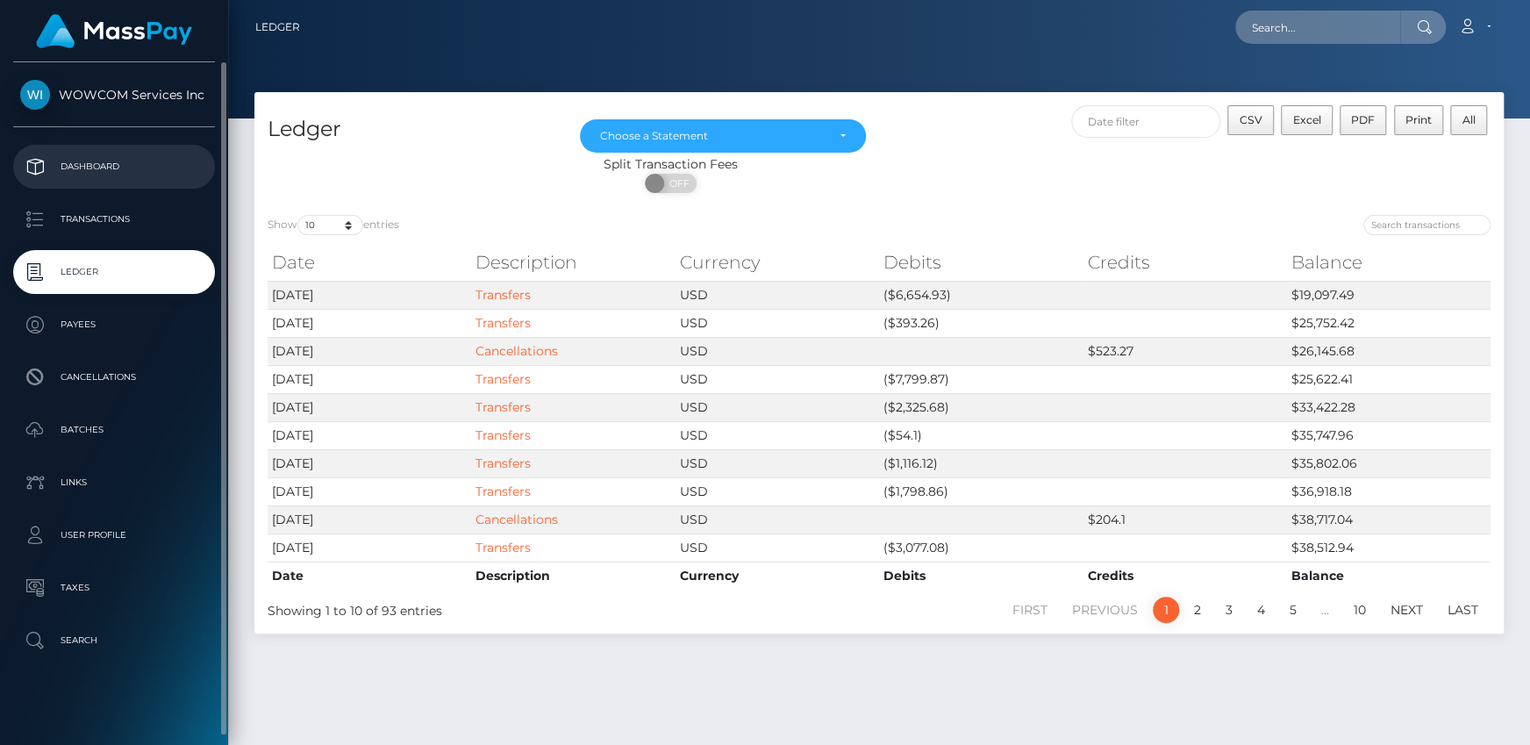
click at [76, 168] on p "Dashboard" at bounding box center [114, 166] width 188 height 26
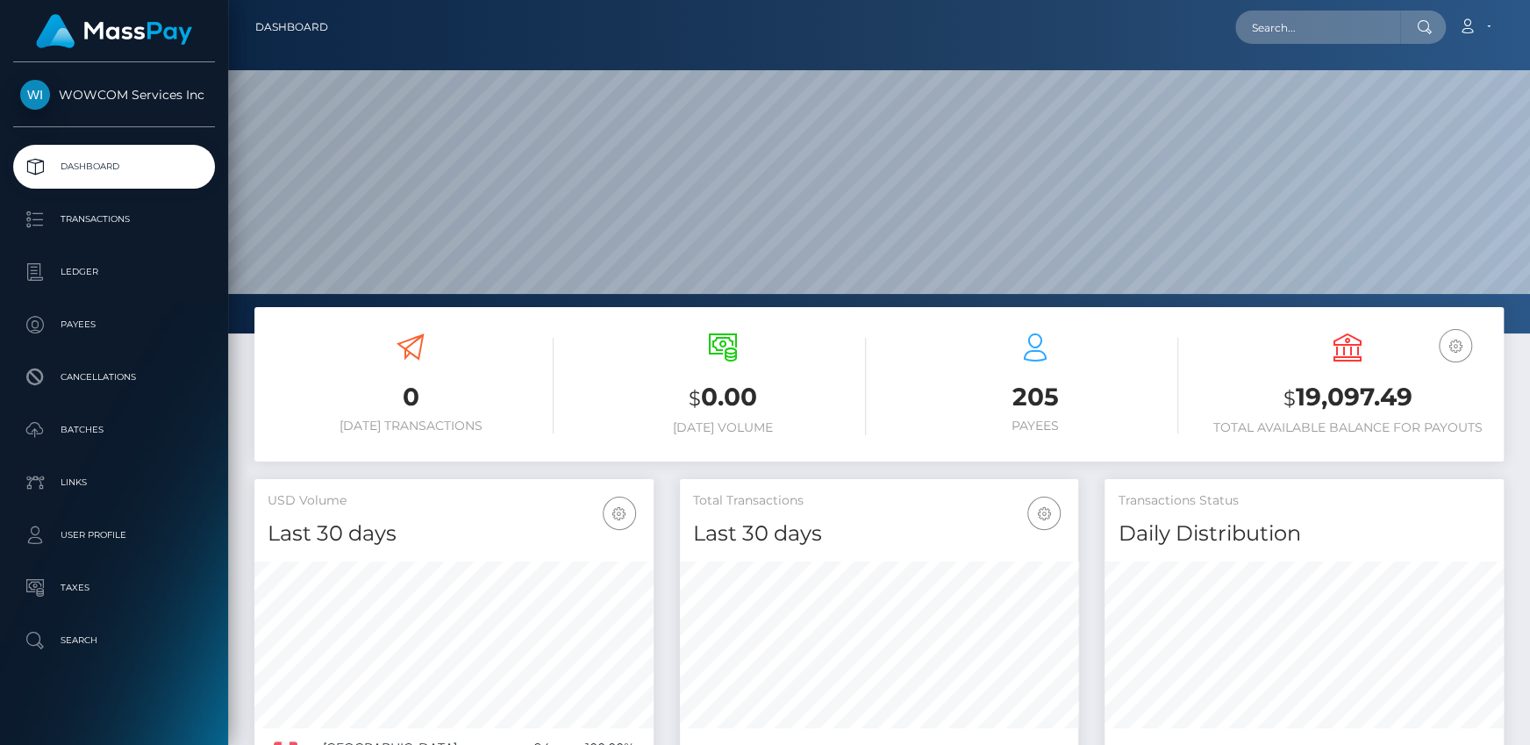
scroll to position [310, 398]
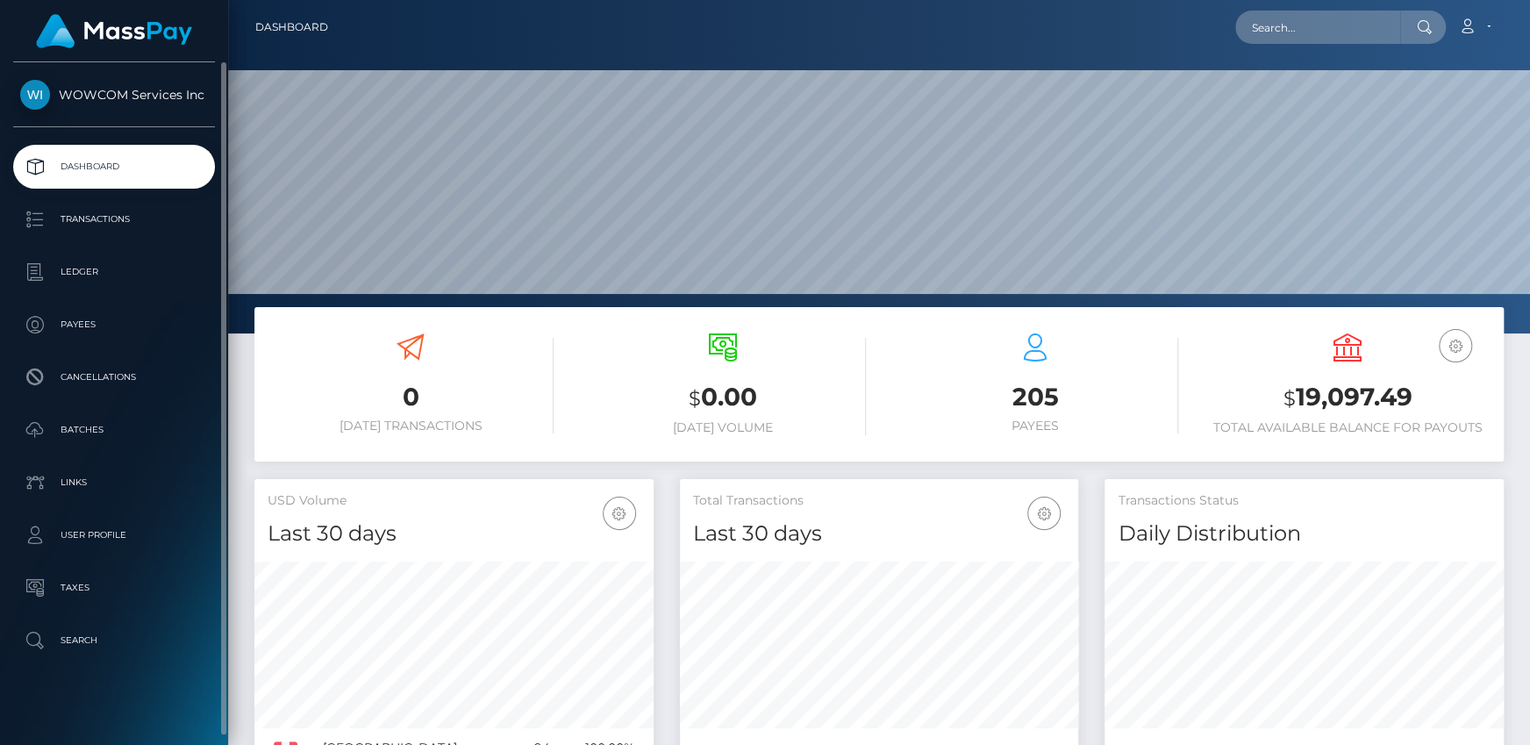
click at [162, 91] on span "WOWCOM Services Inc" at bounding box center [114, 95] width 202 height 16
click at [124, 96] on span "WOWCOM Services Inc" at bounding box center [114, 95] width 202 height 16
